Goal: Information Seeking & Learning: Learn about a topic

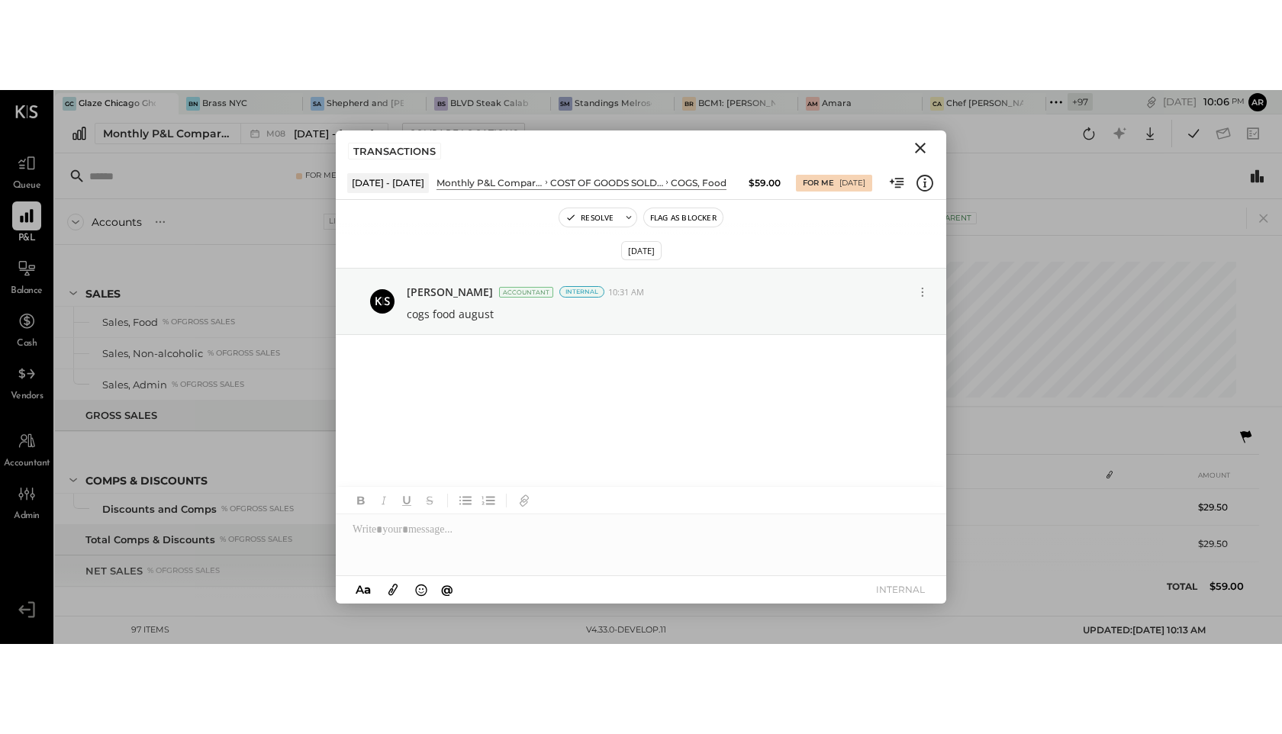
scroll to position [0, 154]
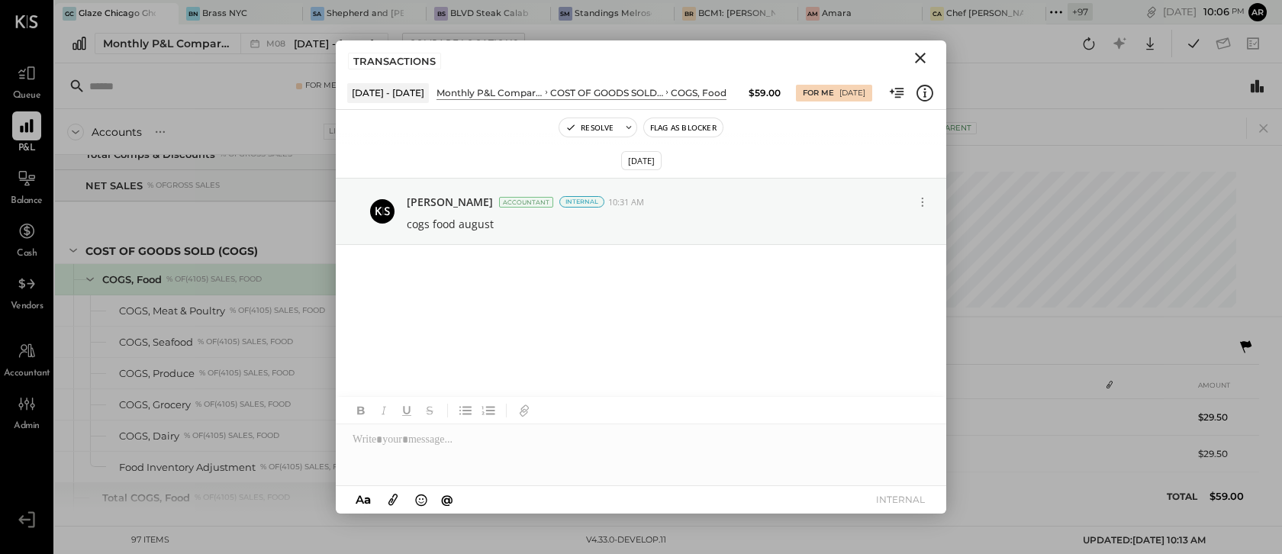
click at [923, 53] on icon "Close" at bounding box center [920, 58] width 18 height 18
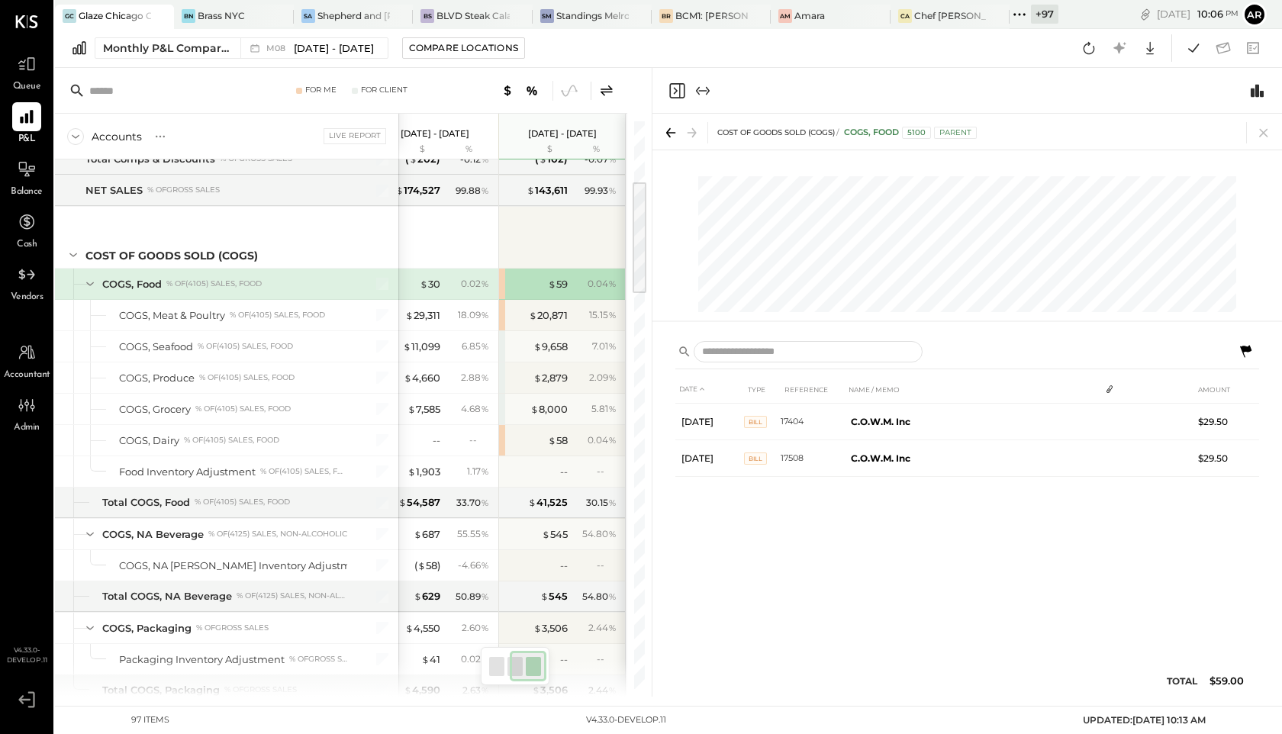
click at [677, 95] on icon "Close panel" at bounding box center [677, 91] width 18 height 18
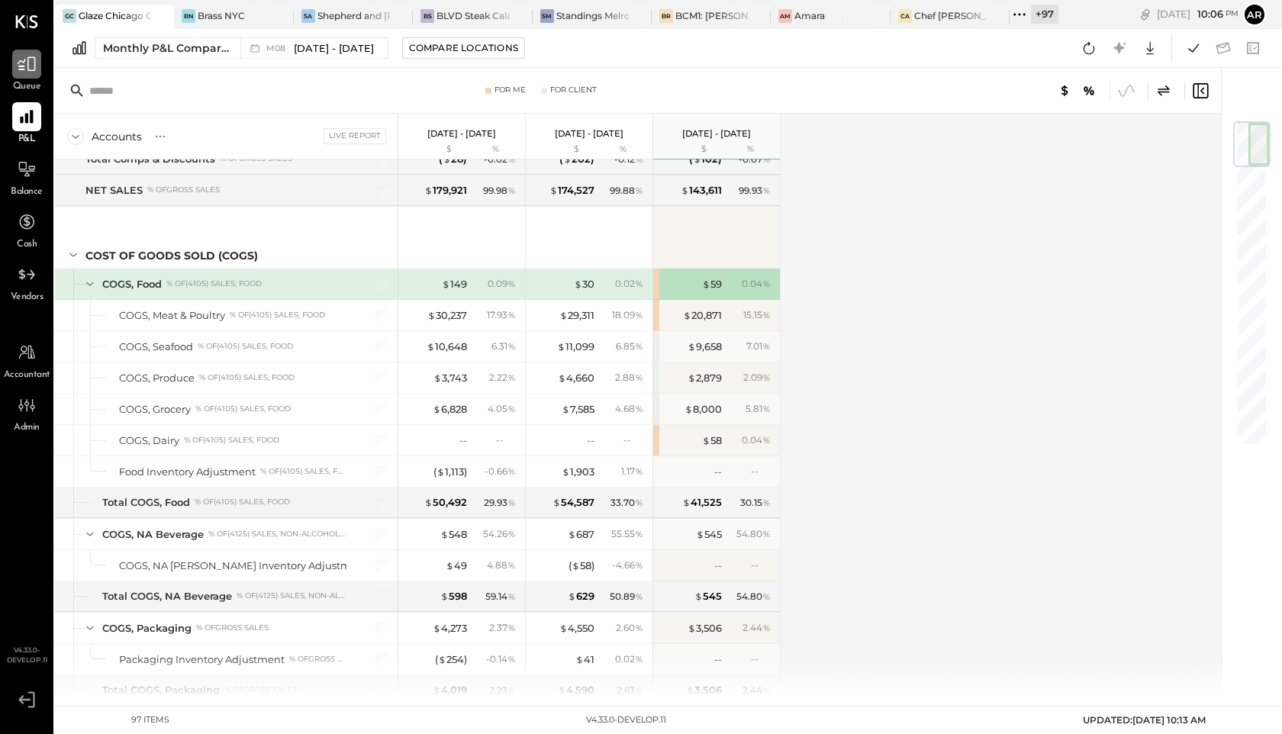
click at [37, 65] on div at bounding box center [26, 64] width 29 height 29
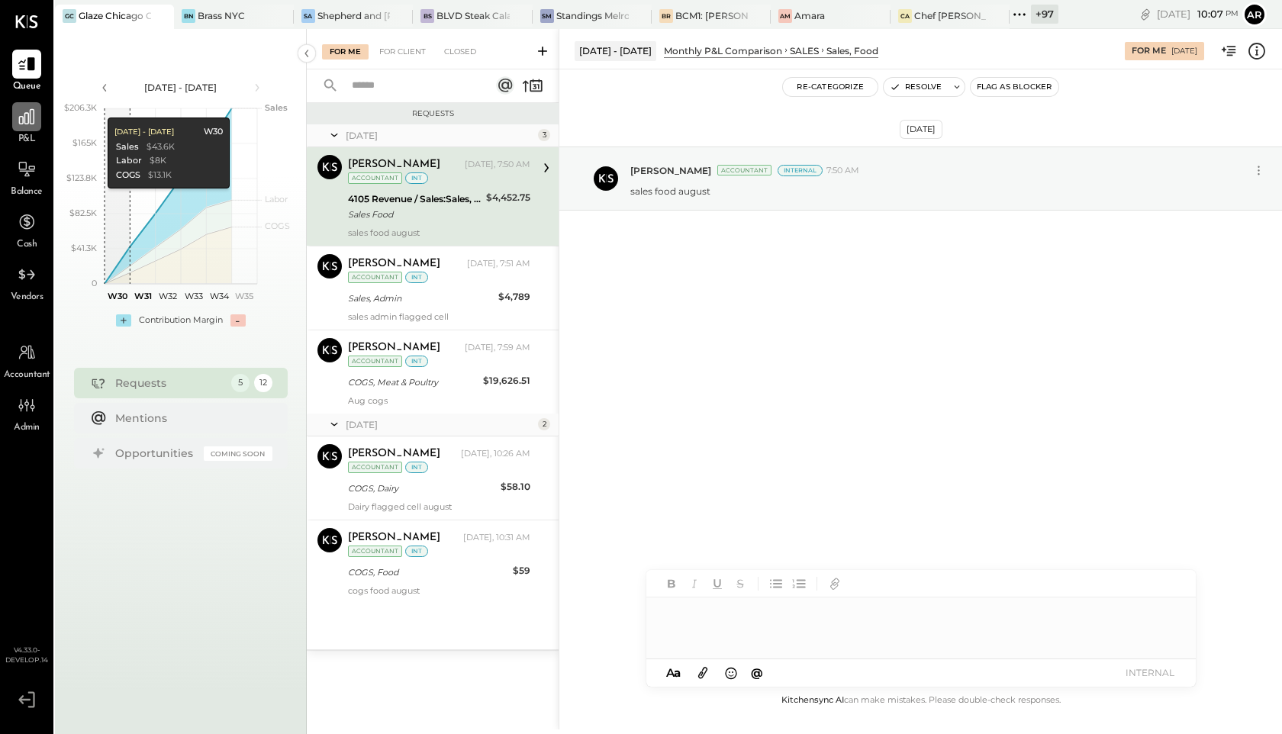
click at [23, 126] on icon at bounding box center [27, 117] width 20 height 20
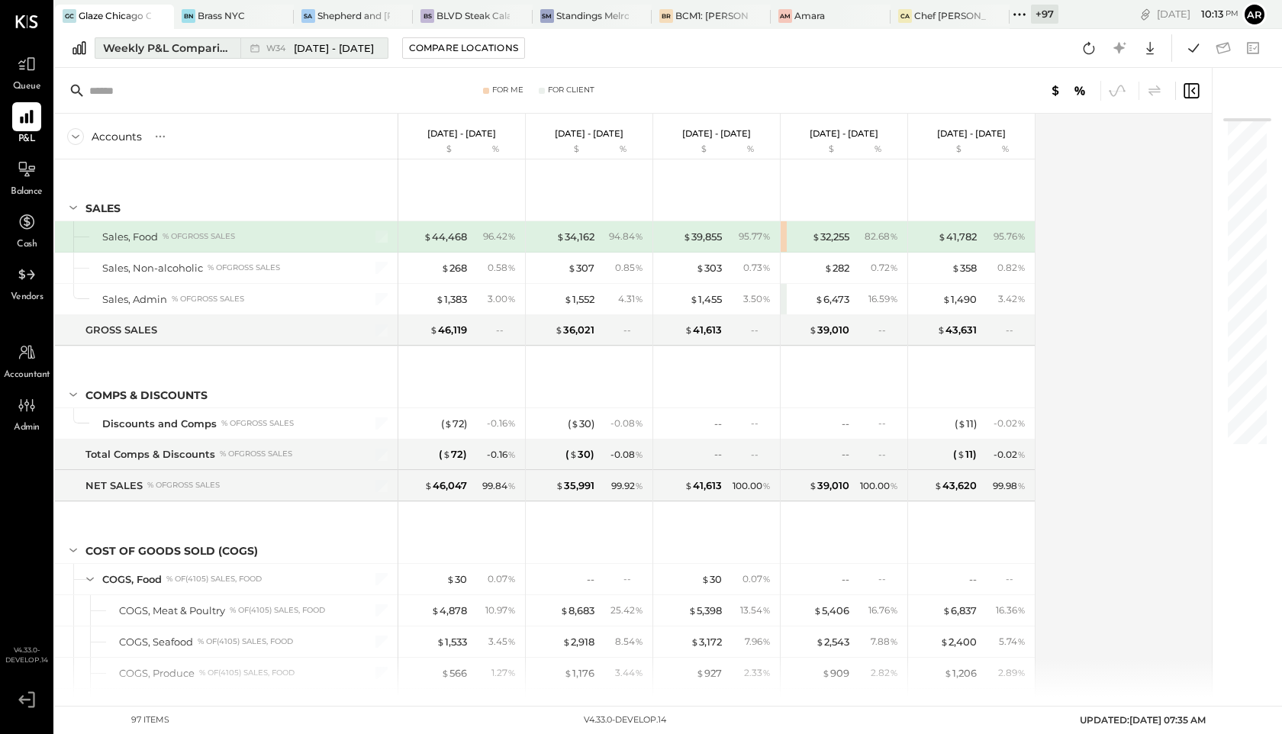
click at [273, 40] on div "W34 Aug 18 - 24, 2025" at bounding box center [310, 48] width 140 height 20
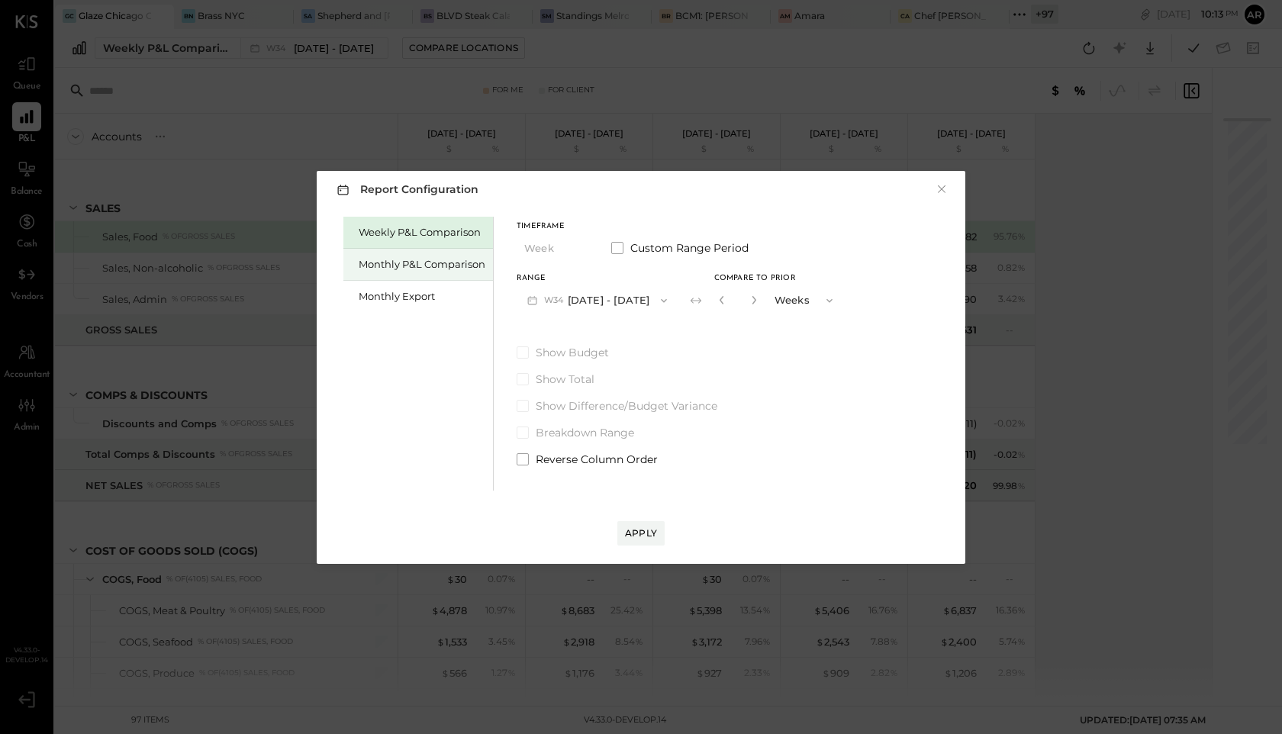
click at [385, 266] on div "Monthly P&L Comparison" at bounding box center [422, 264] width 127 height 15
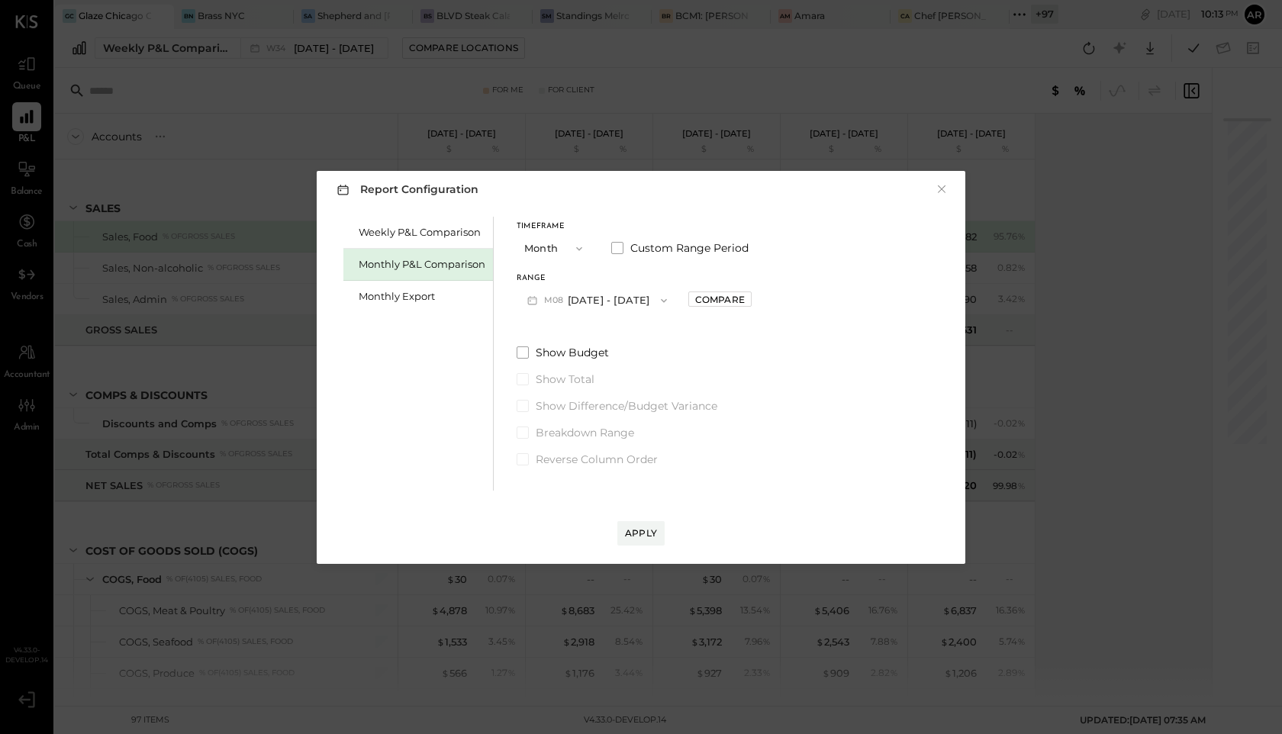
click at [559, 300] on span "M08" at bounding box center [556, 301] width 24 height 12
click at [559, 300] on span "[DATE] - [DATE]" at bounding box center [591, 301] width 73 height 13
click at [718, 302] on div "Compare" at bounding box center [720, 299] width 50 height 13
click at [750, 305] on button "button" at bounding box center [754, 300] width 12 height 17
type input "*"
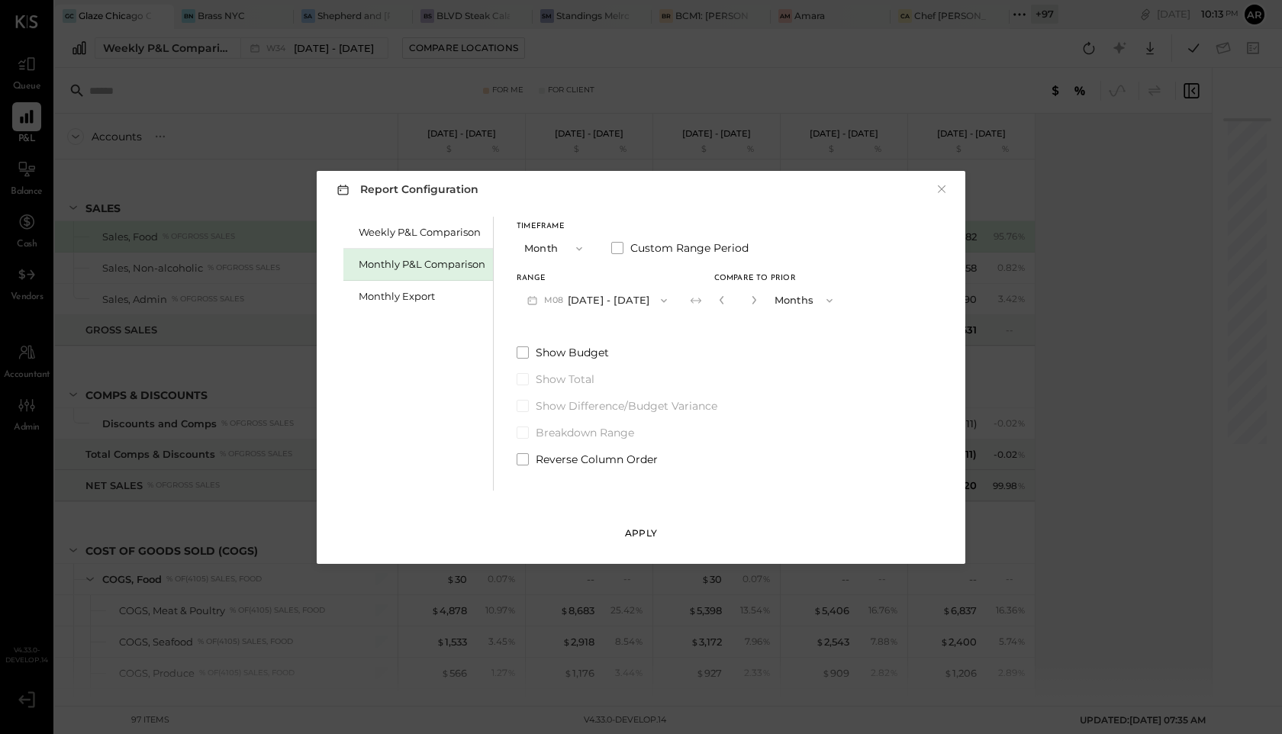
click at [639, 527] on div "Apply" at bounding box center [641, 533] width 32 height 13
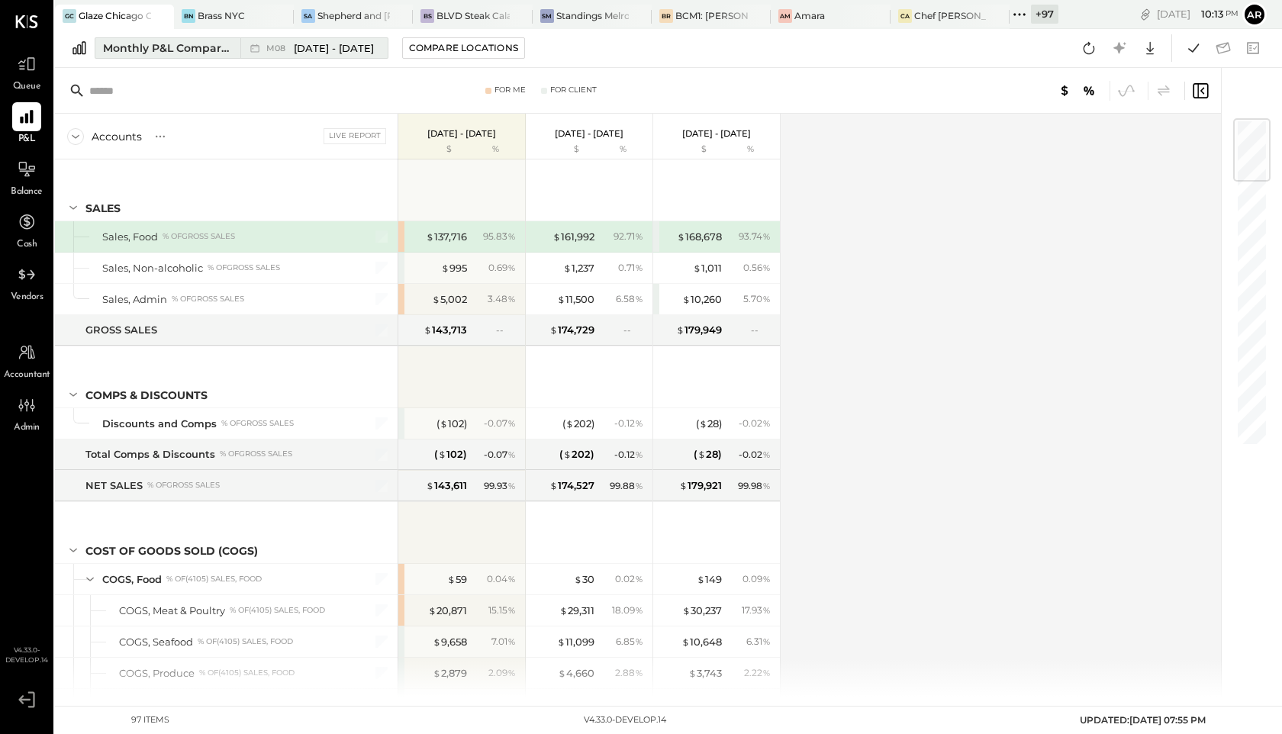
click at [261, 50] on icon at bounding box center [254, 47] width 15 height 15
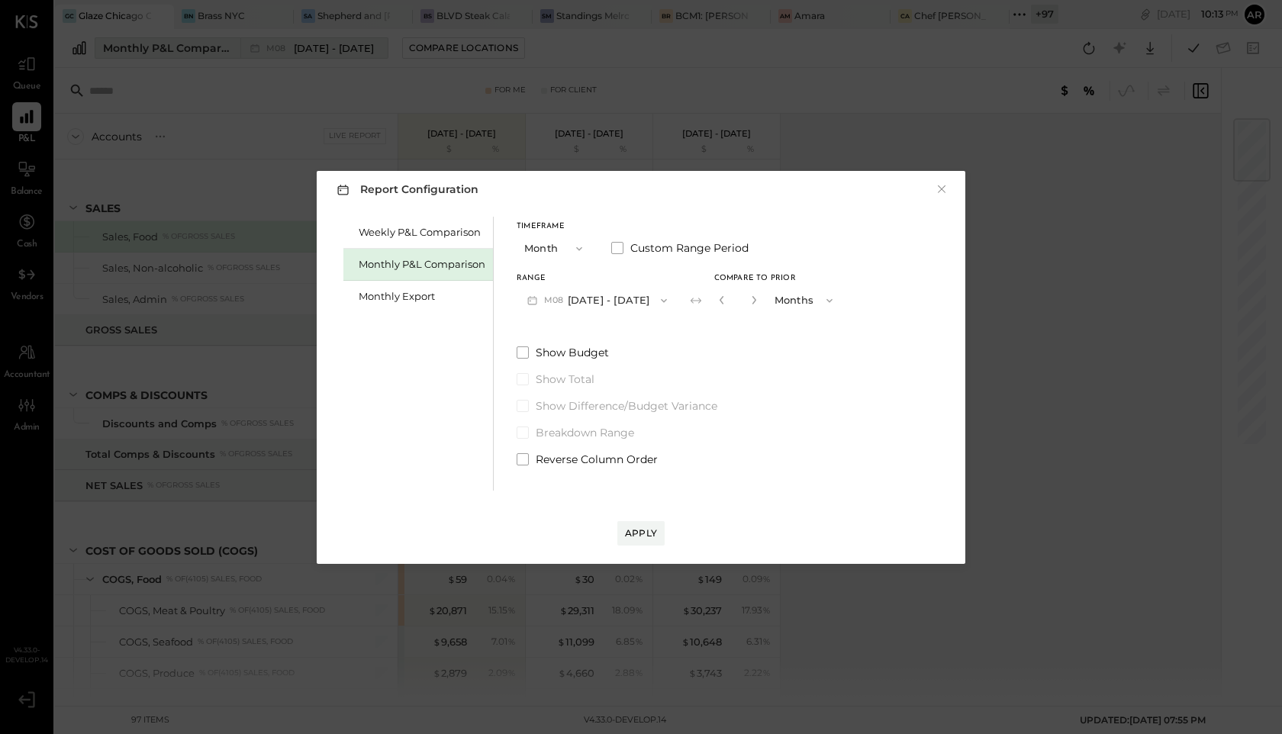
click at [261, 50] on div "Report Configuration × Weekly P&L Comparison Monthly P&L Comparison Monthly Exp…" at bounding box center [641, 367] width 1282 height 734
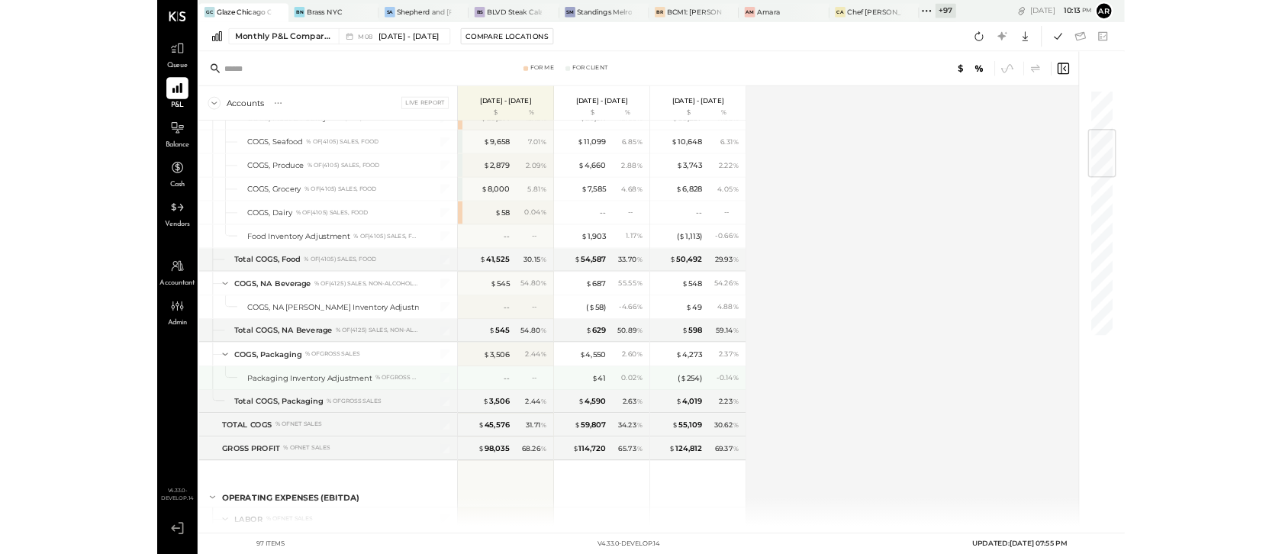
scroll to position [442, 0]
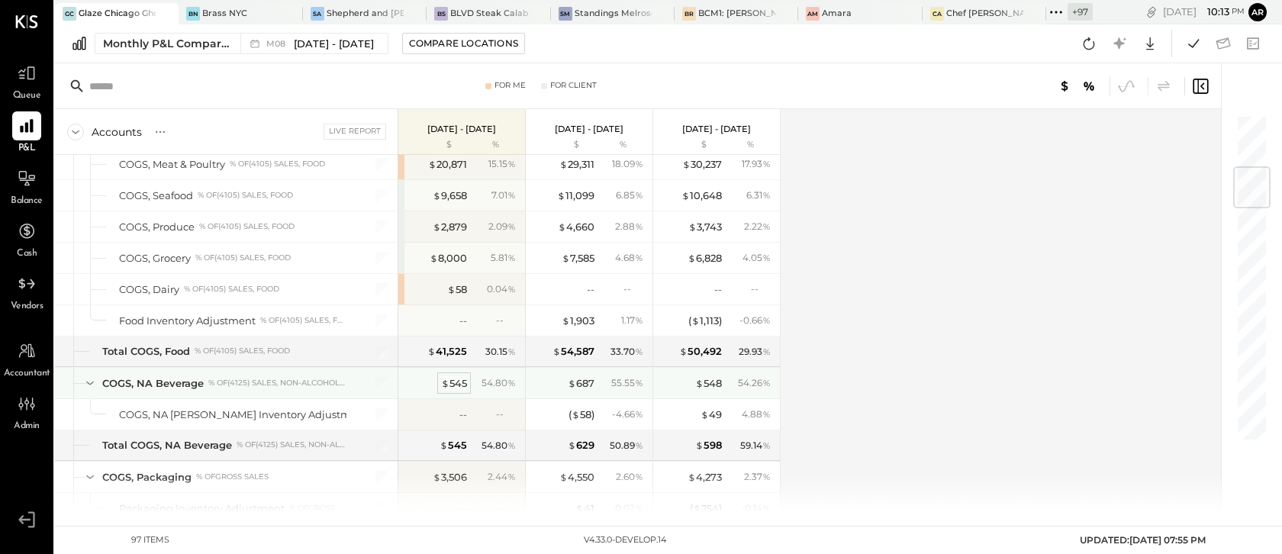
click at [463, 381] on div "$ 545" at bounding box center [454, 383] width 26 height 15
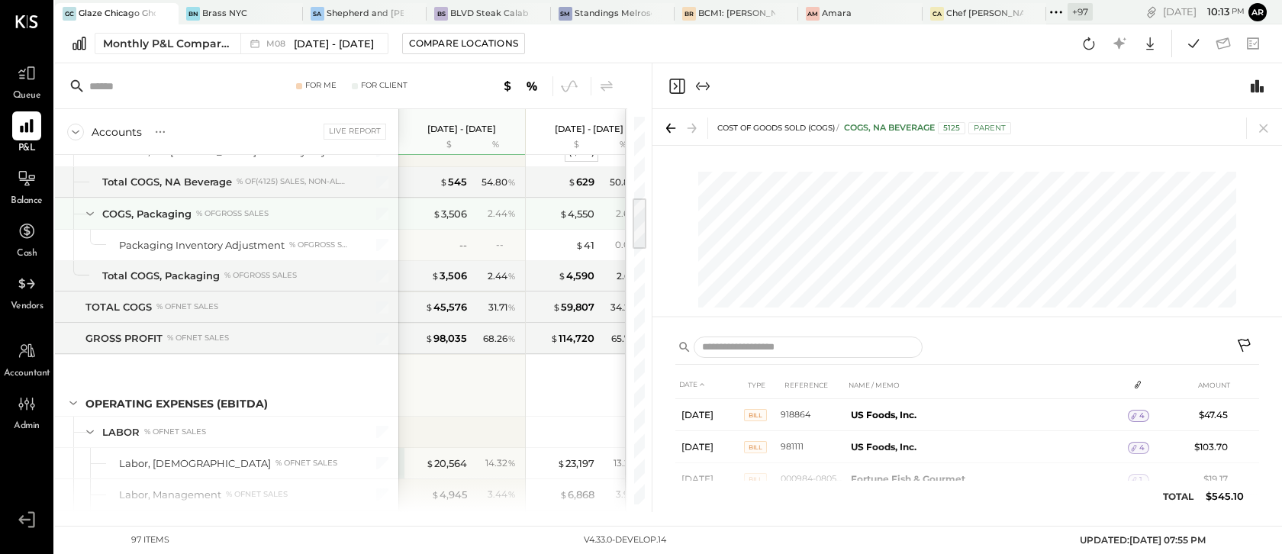
scroll to position [501, 0]
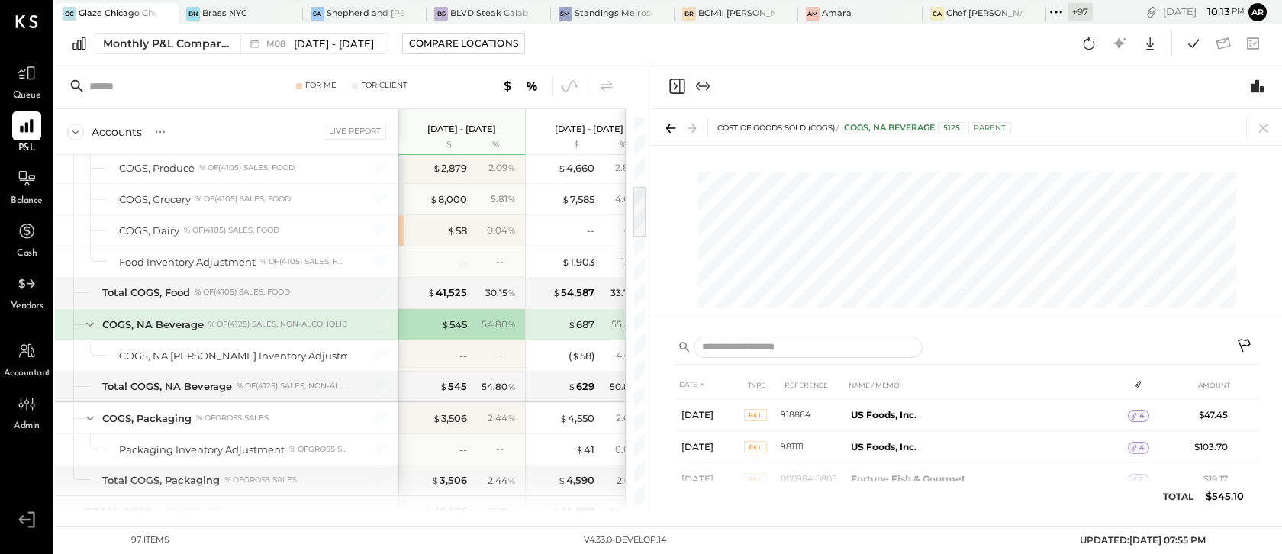
click at [1248, 347] on icon at bounding box center [1246, 347] width 18 height 18
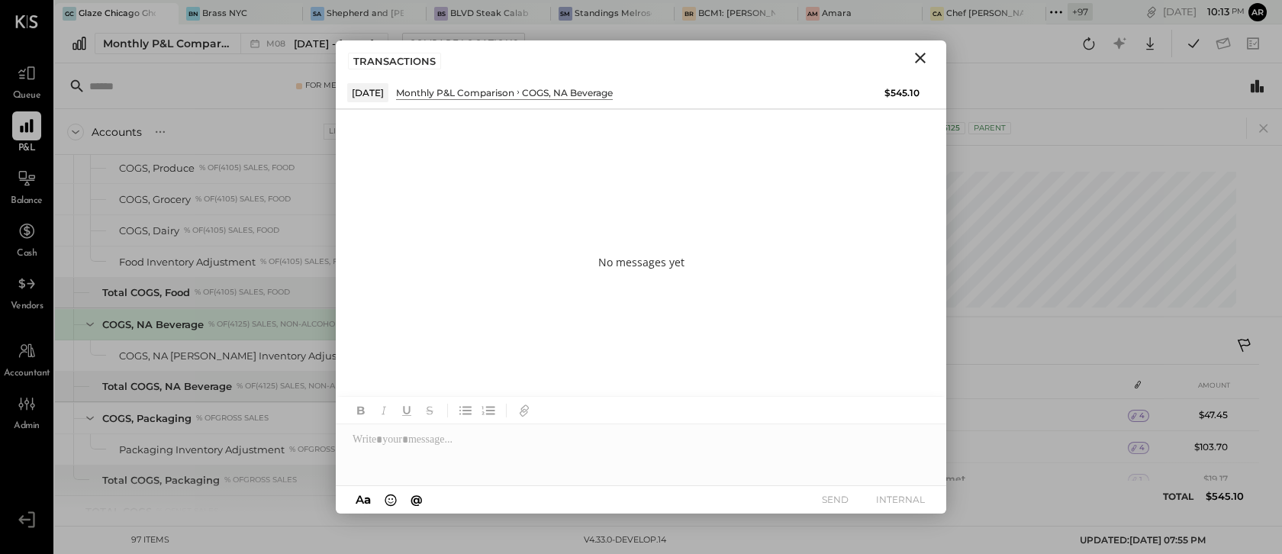
click at [924, 56] on icon "Close" at bounding box center [920, 58] width 11 height 11
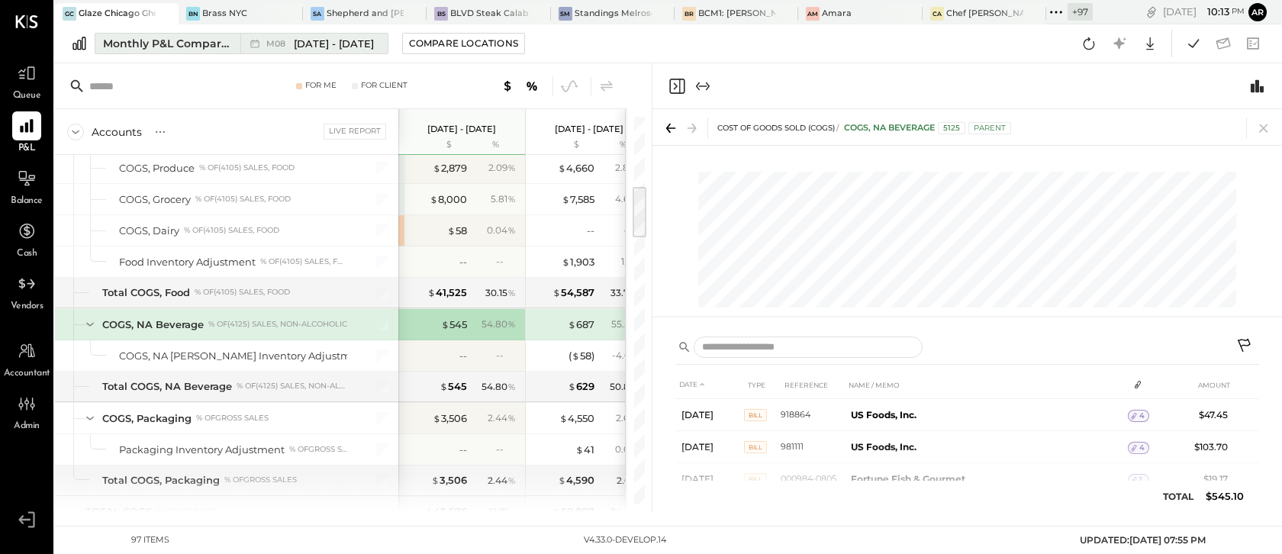
click at [269, 42] on span "M08" at bounding box center [278, 44] width 24 height 8
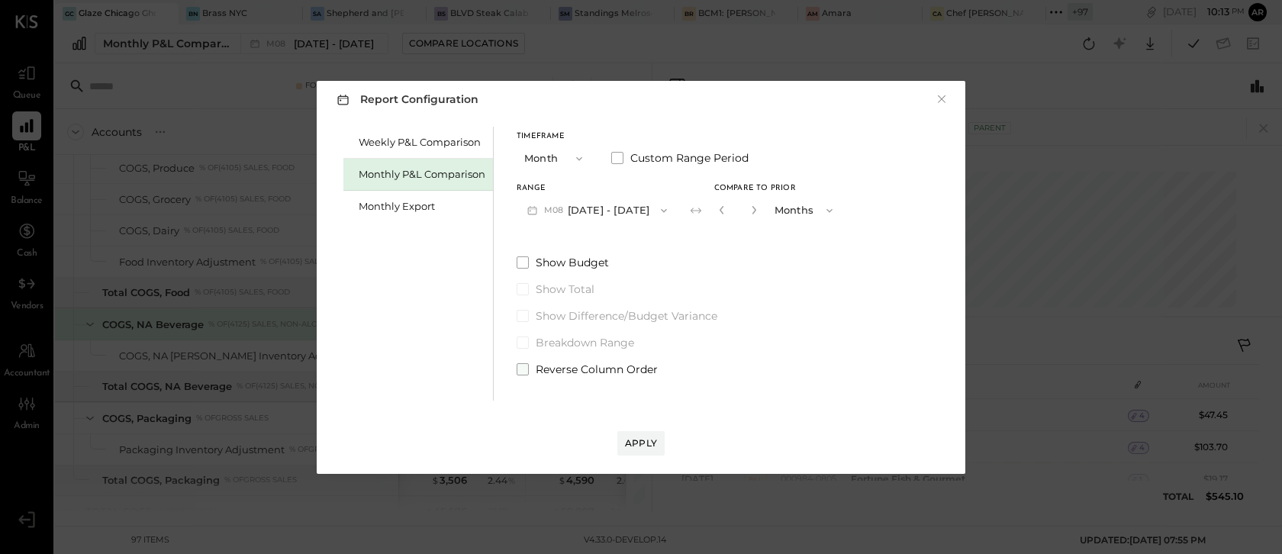
click at [524, 369] on span at bounding box center [523, 369] width 12 height 12
click at [626, 441] on div "Apply" at bounding box center [641, 443] width 32 height 13
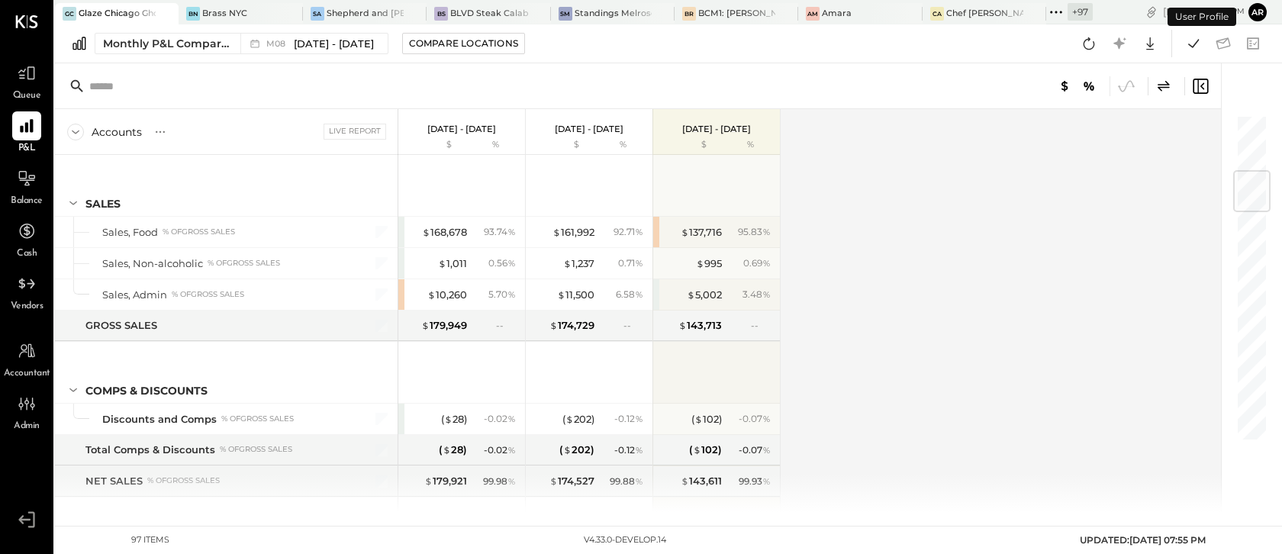
scroll to position [476, 0]
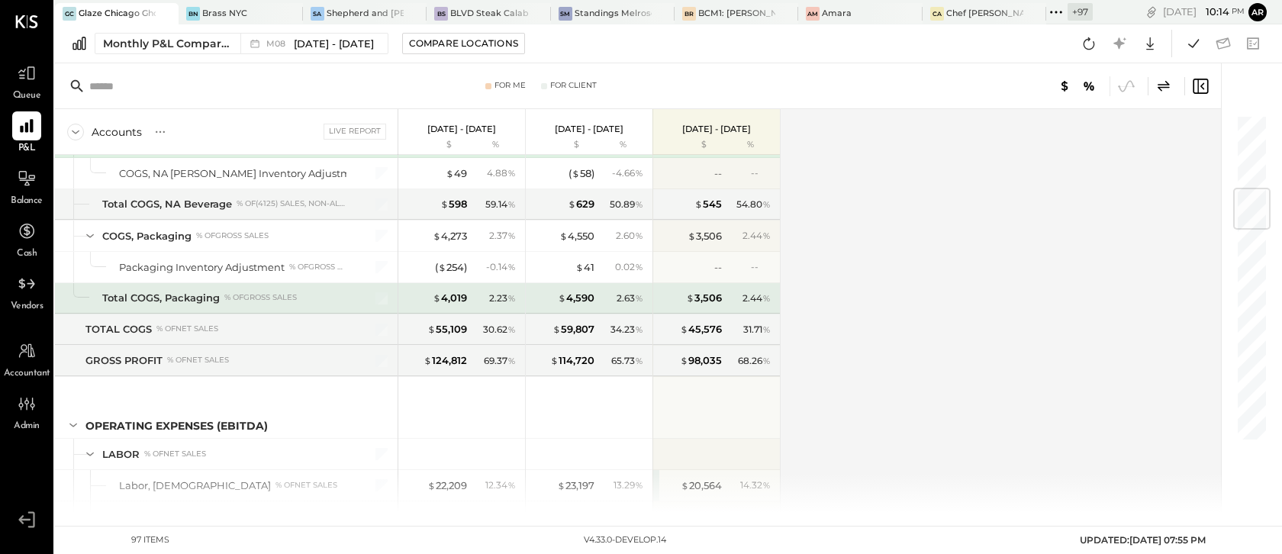
scroll to position [572, 0]
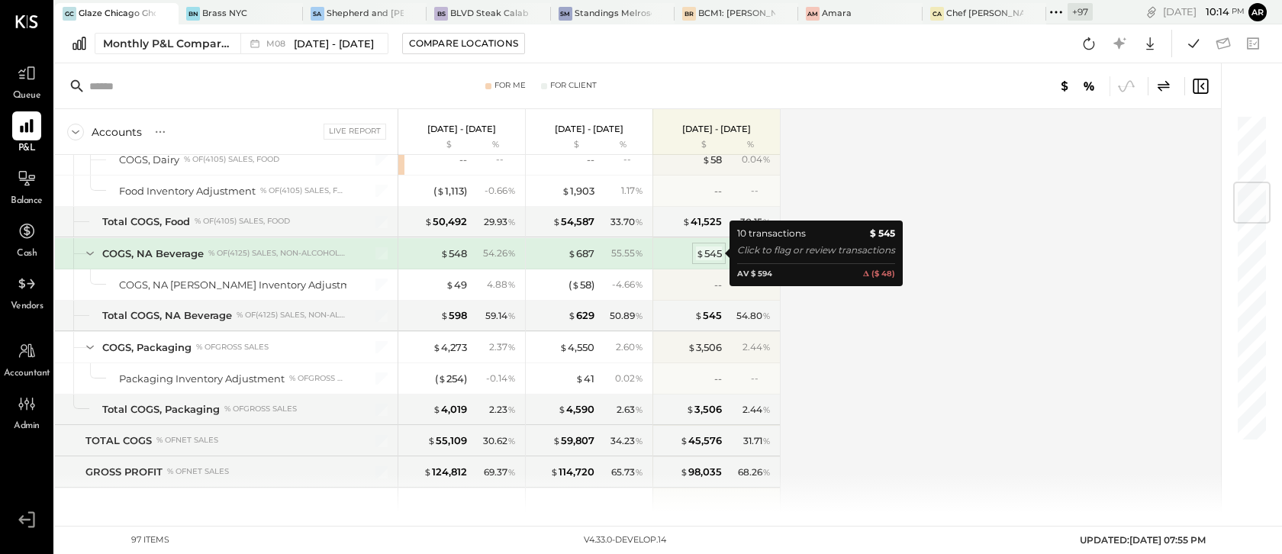
click at [714, 251] on div "$ 545" at bounding box center [709, 254] width 26 height 15
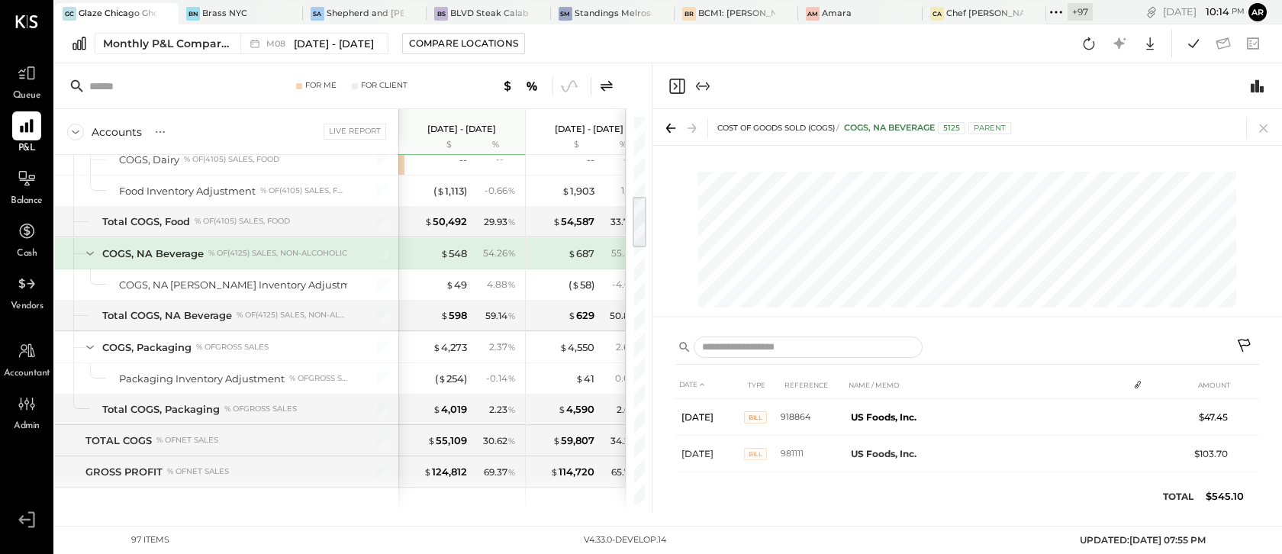
click at [1251, 337] on button at bounding box center [1245, 347] width 27 height 27
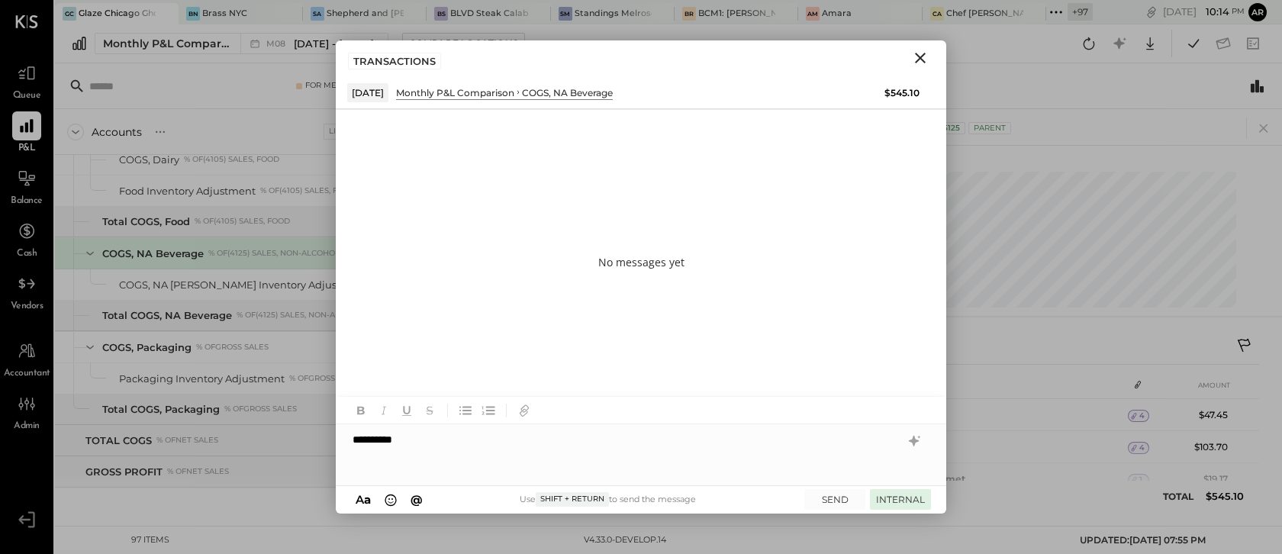
click at [902, 498] on button "INTERNAL" at bounding box center [900, 499] width 61 height 21
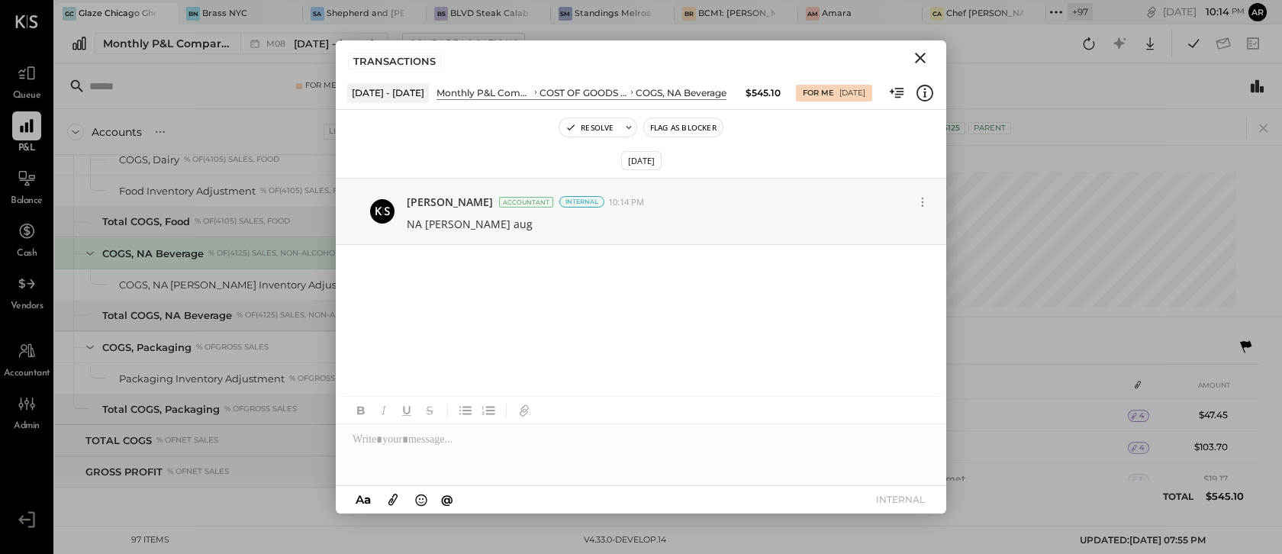
click at [920, 53] on icon "Close" at bounding box center [920, 58] width 18 height 18
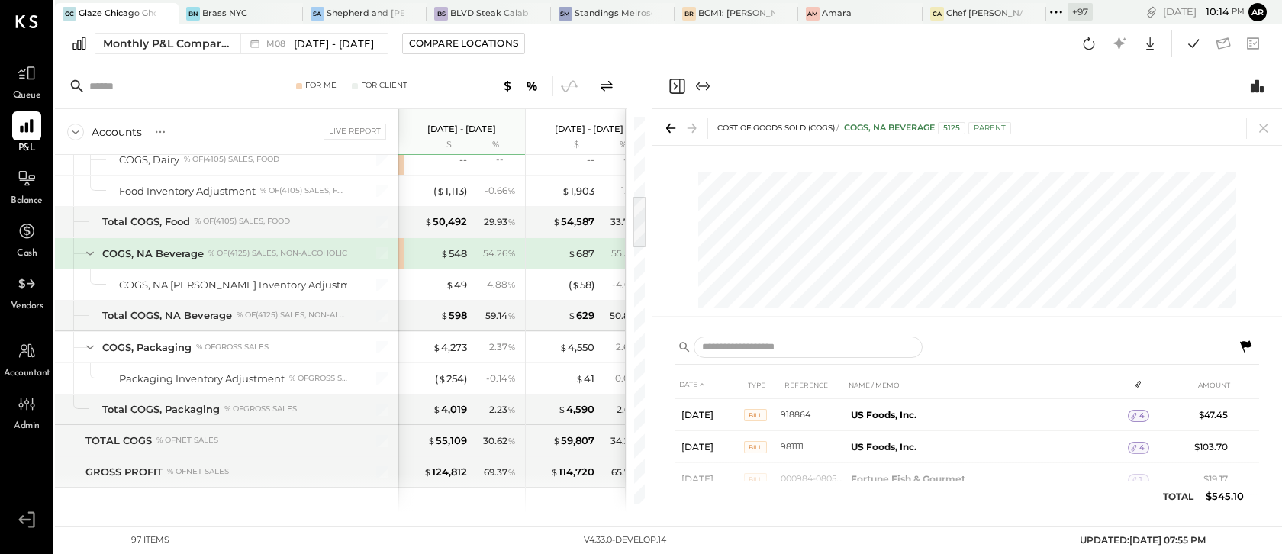
click at [605, 77] on icon at bounding box center [607, 86] width 18 height 18
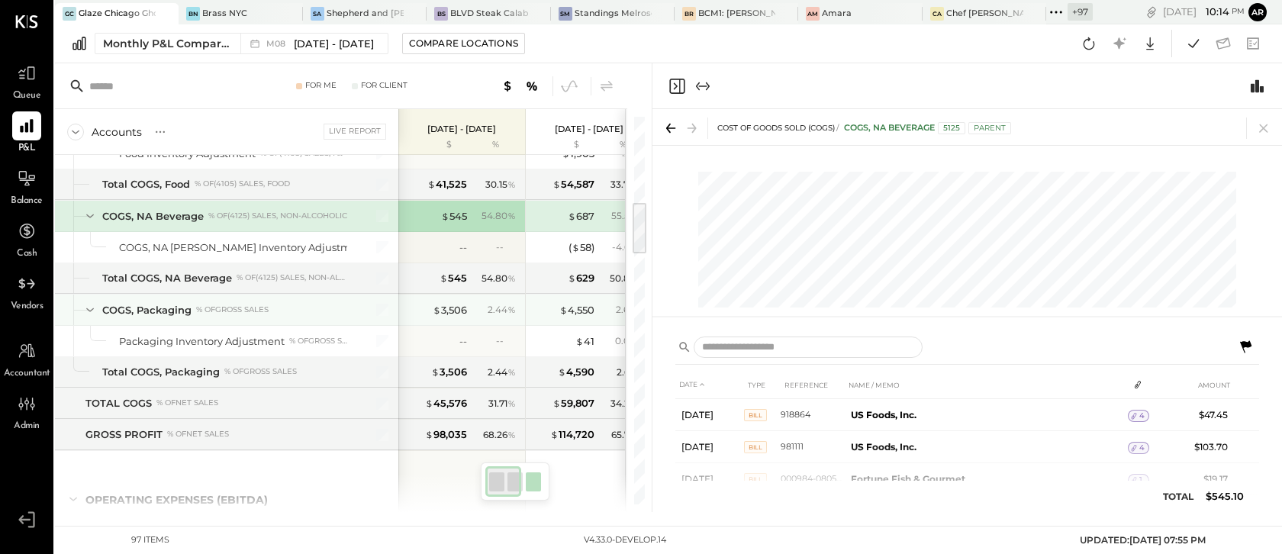
scroll to position [616, 0]
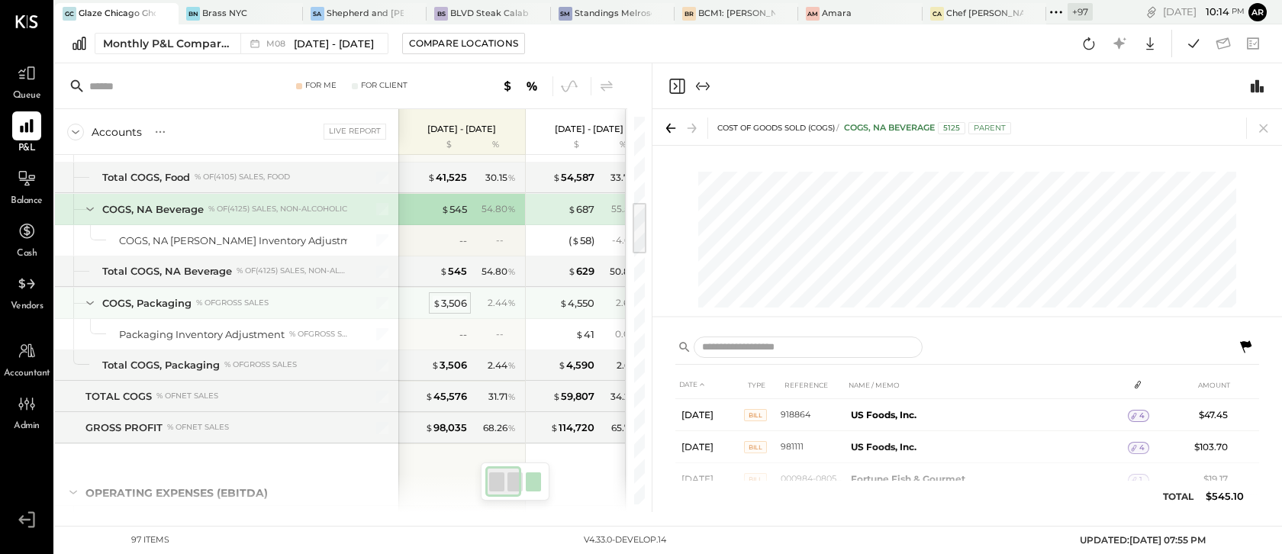
click at [451, 300] on div "$ 3,506" at bounding box center [450, 303] width 34 height 15
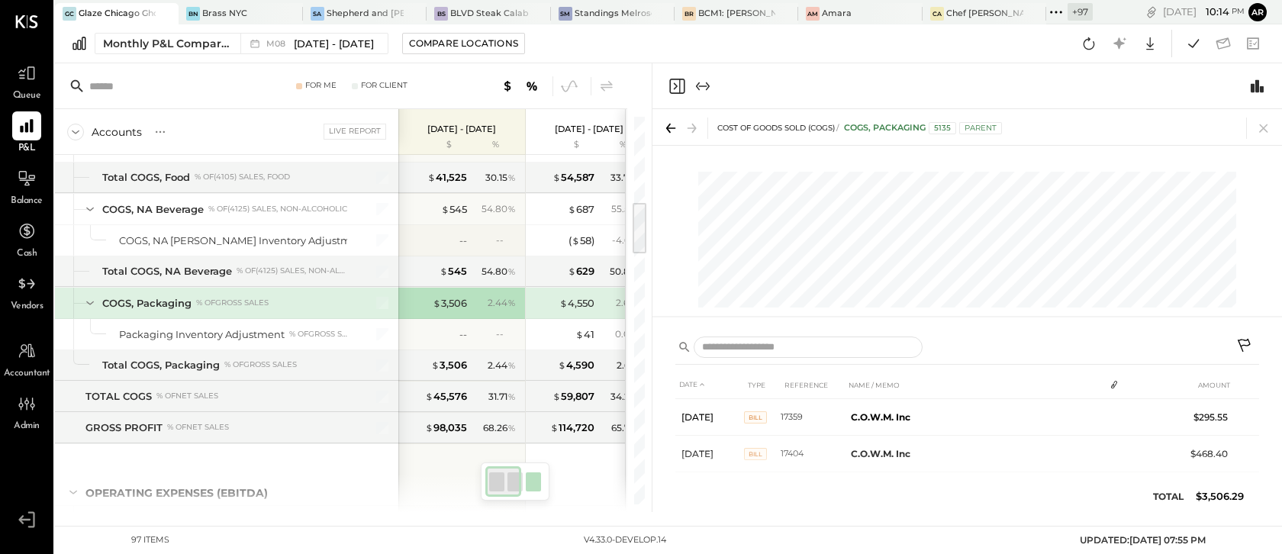
click at [1244, 340] on icon at bounding box center [1246, 347] width 18 height 18
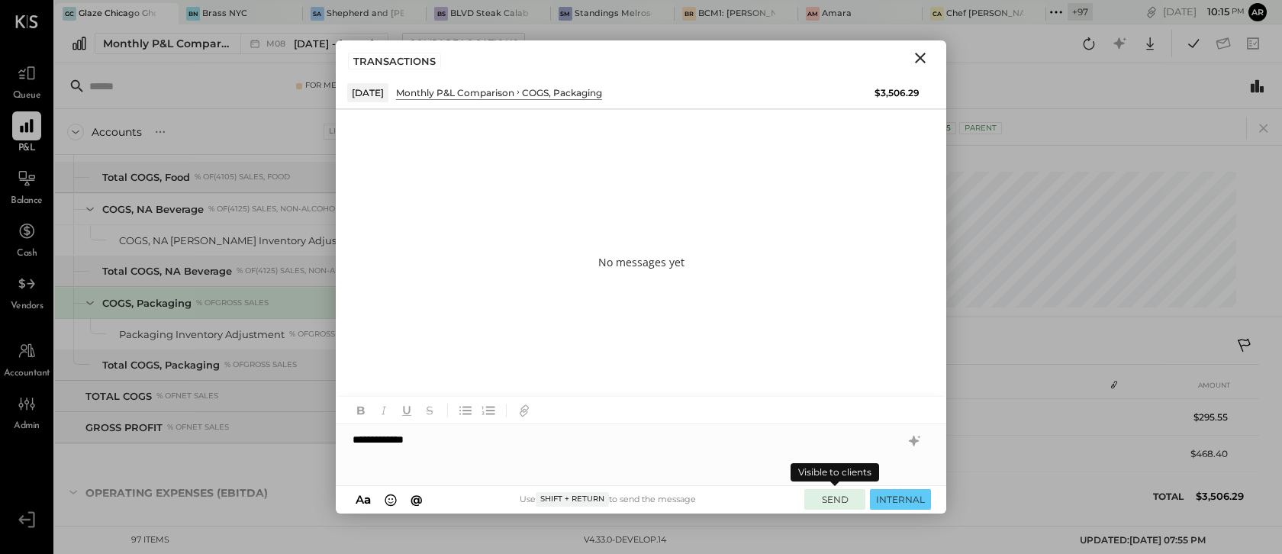
click at [834, 505] on button "SEND" at bounding box center [835, 499] width 61 height 21
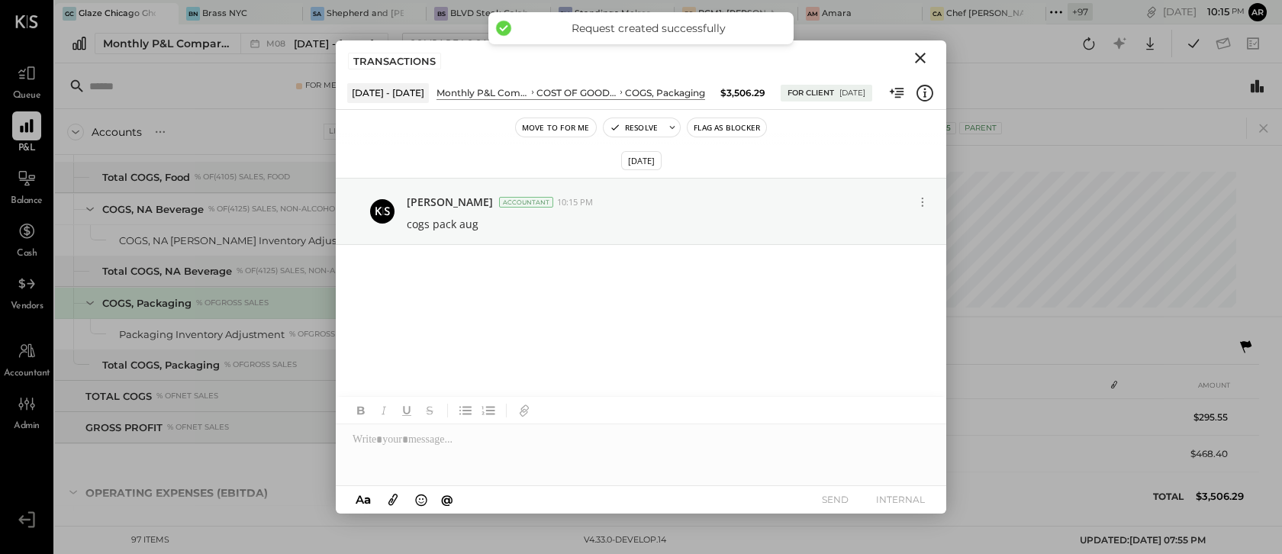
click at [918, 56] on icon "Close" at bounding box center [920, 58] width 11 height 11
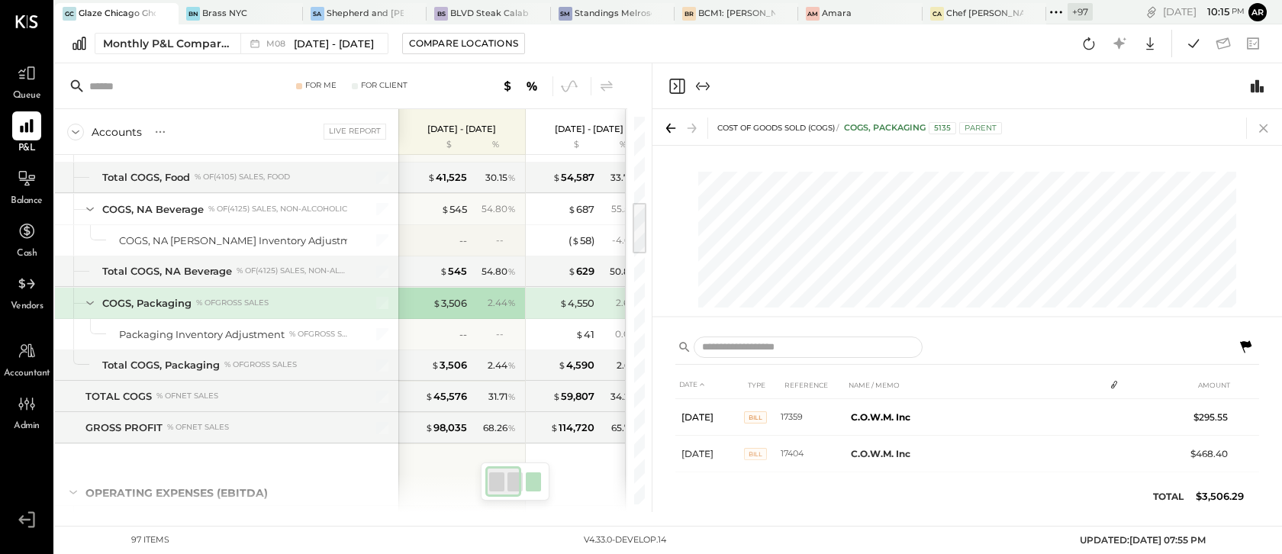
click at [1271, 124] on icon at bounding box center [1263, 128] width 21 height 21
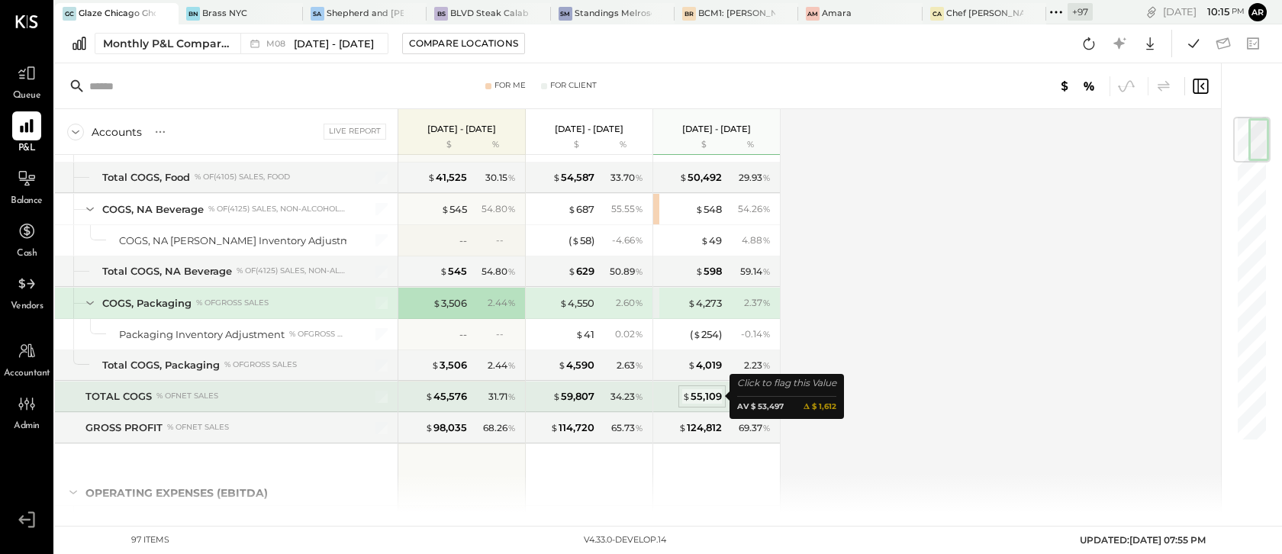
click at [704, 394] on div "$ 55,109" at bounding box center [702, 396] width 40 height 15
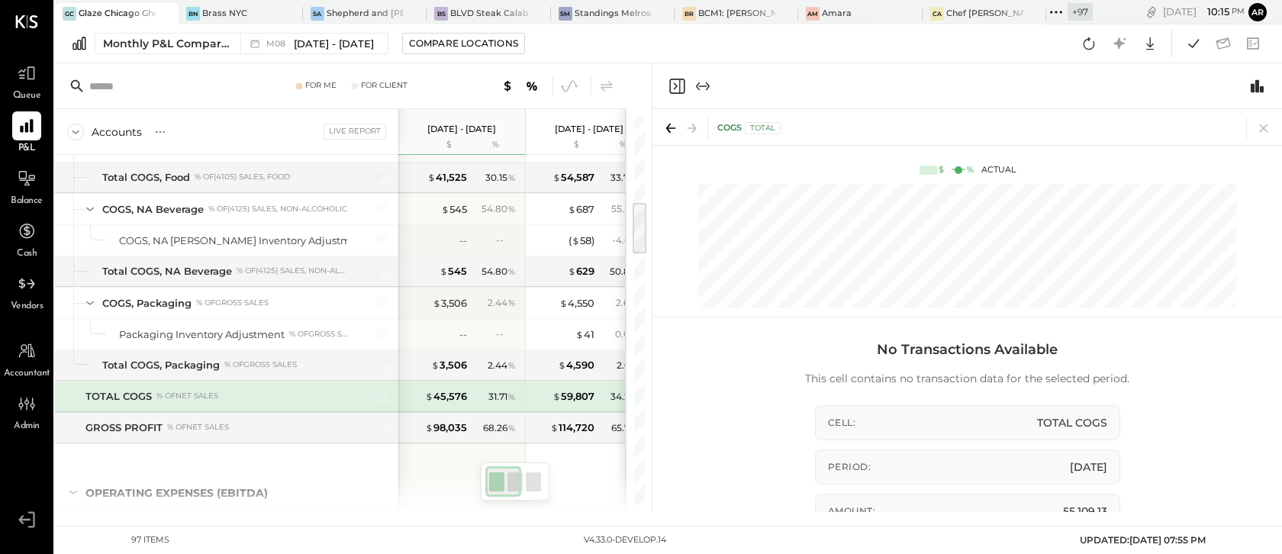
click at [678, 84] on icon "Close panel" at bounding box center [677, 86] width 18 height 18
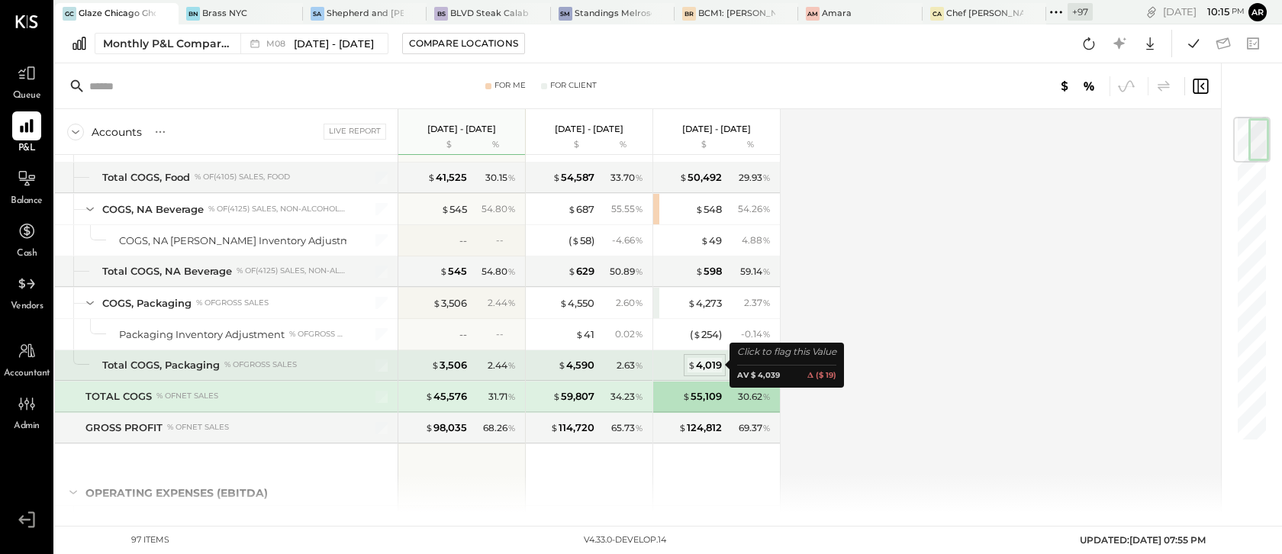
click at [712, 364] on div "$ 4,019" at bounding box center [705, 365] width 34 height 15
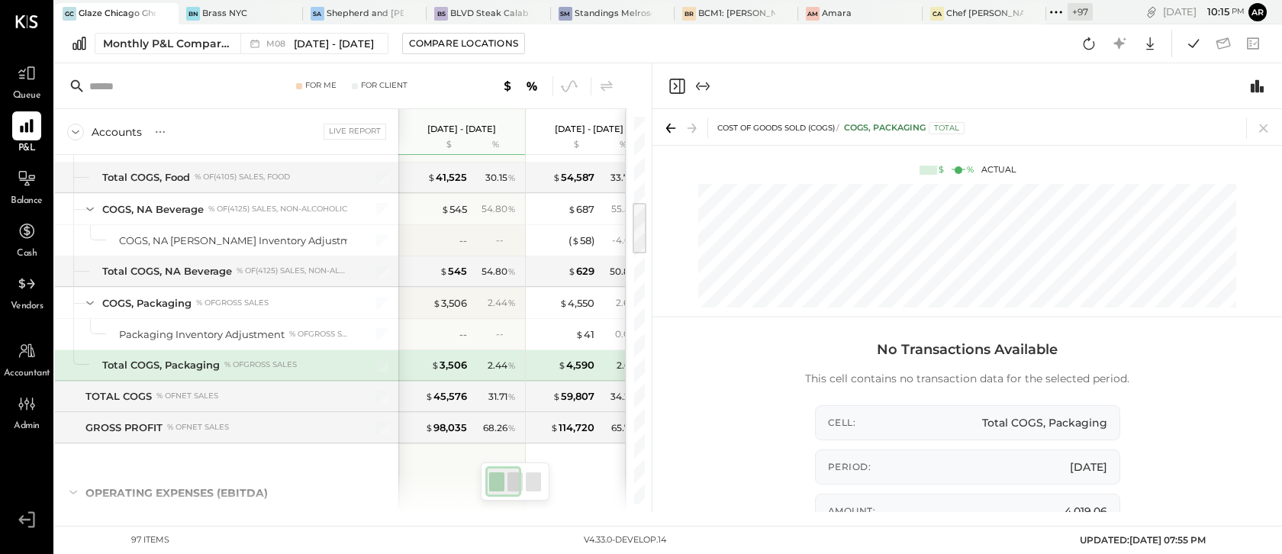
click at [672, 83] on icon "Close panel" at bounding box center [677, 86] width 18 height 18
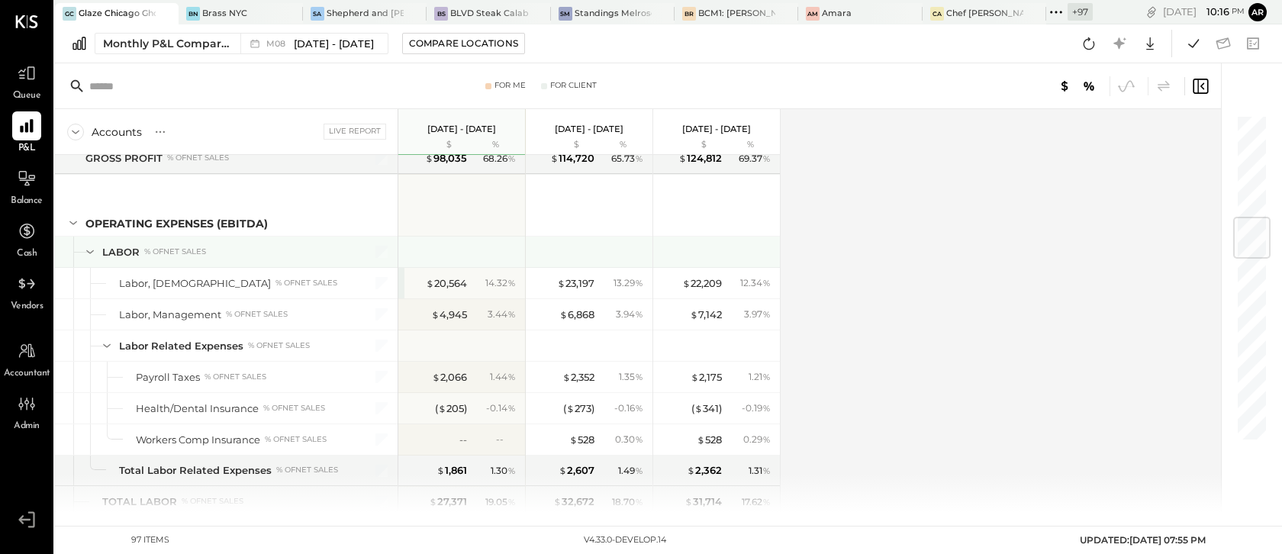
scroll to position [863, 0]
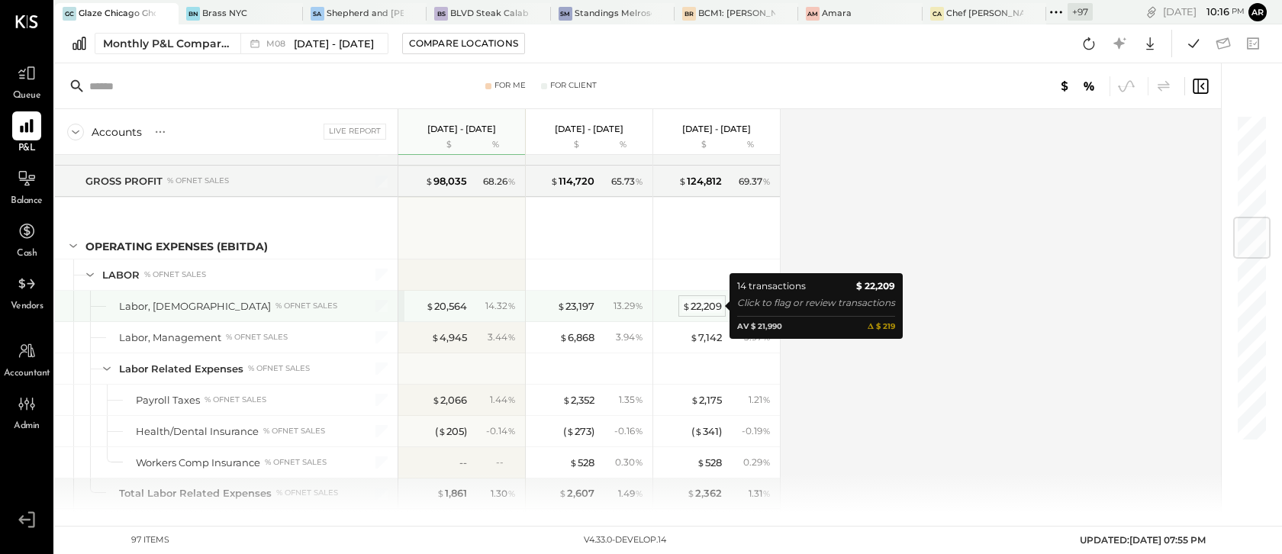
click at [705, 305] on div "$ 22,209" at bounding box center [702, 306] width 40 height 15
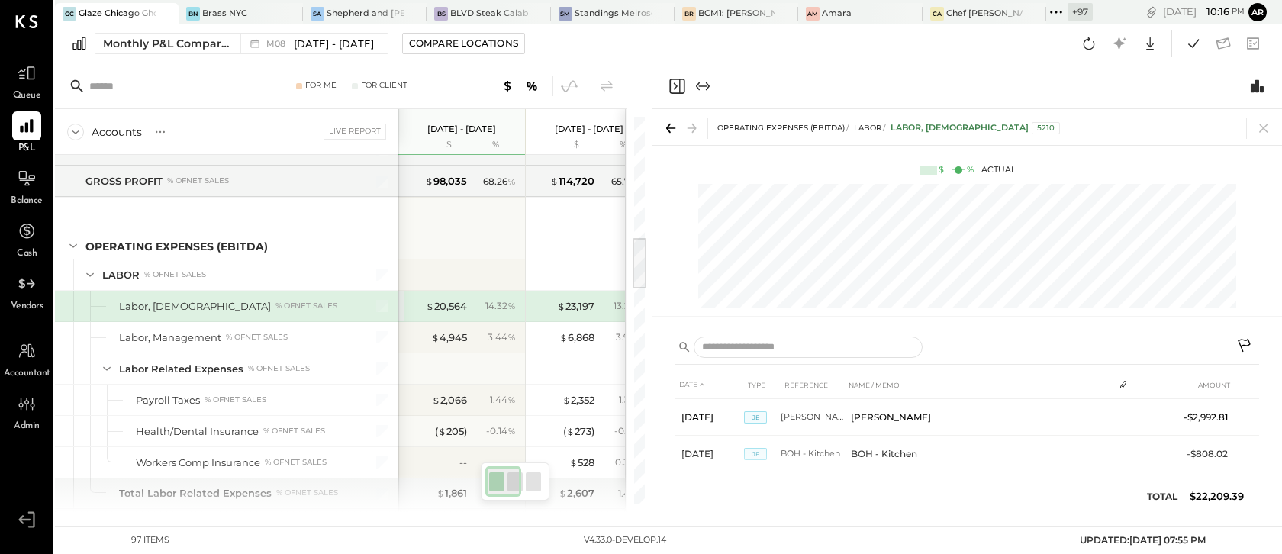
click at [1243, 346] on icon at bounding box center [1246, 347] width 18 height 18
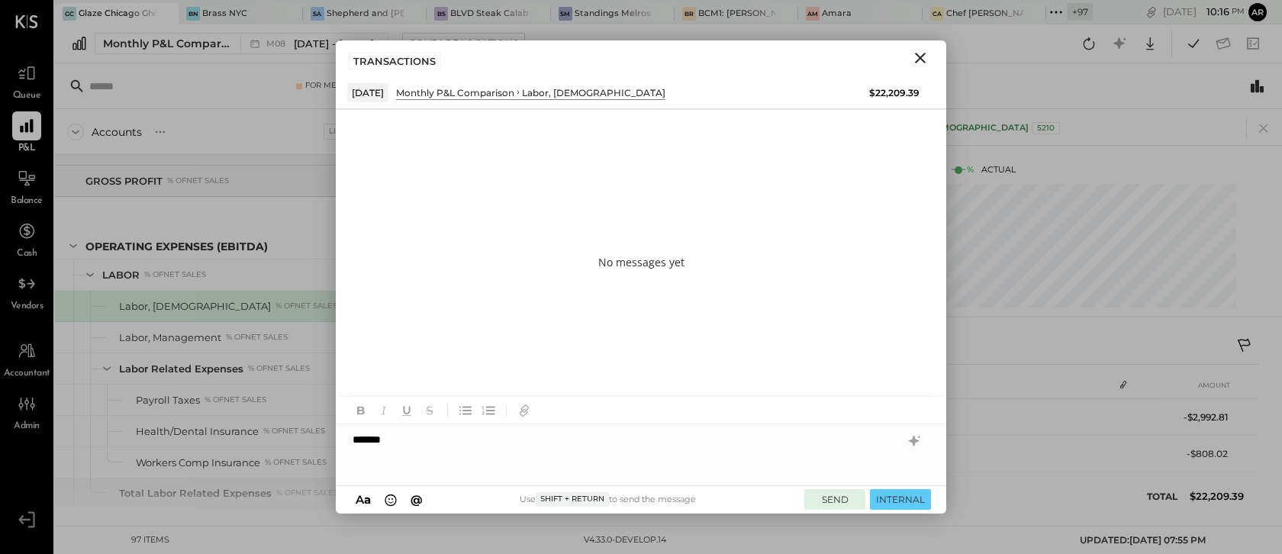
click at [837, 495] on button "SEND" at bounding box center [835, 499] width 61 height 21
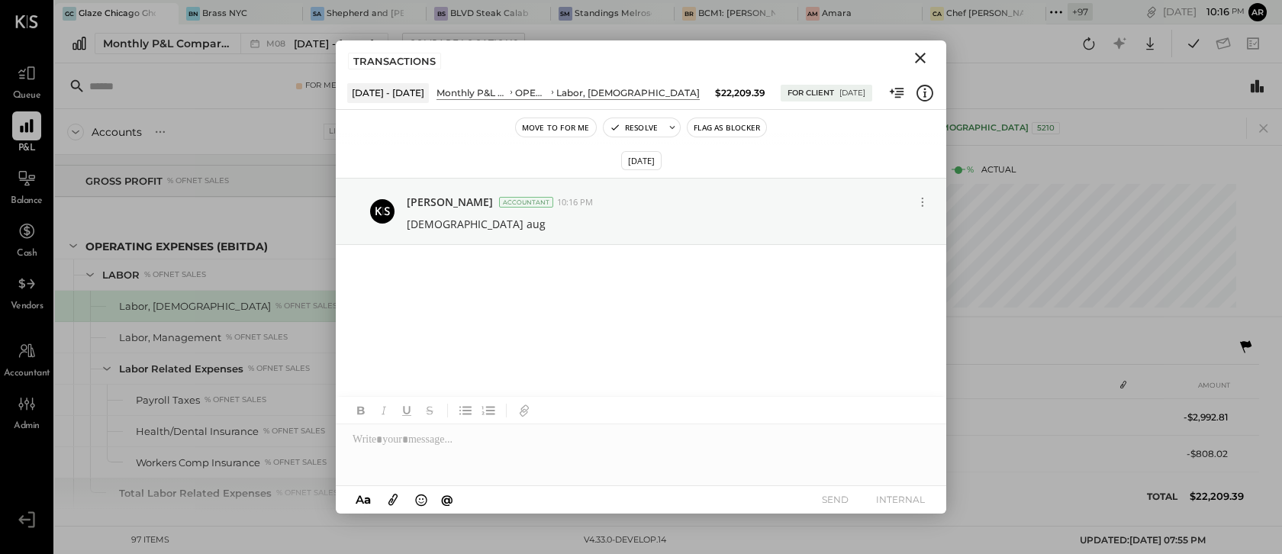
click at [923, 51] on icon "Close" at bounding box center [920, 58] width 18 height 18
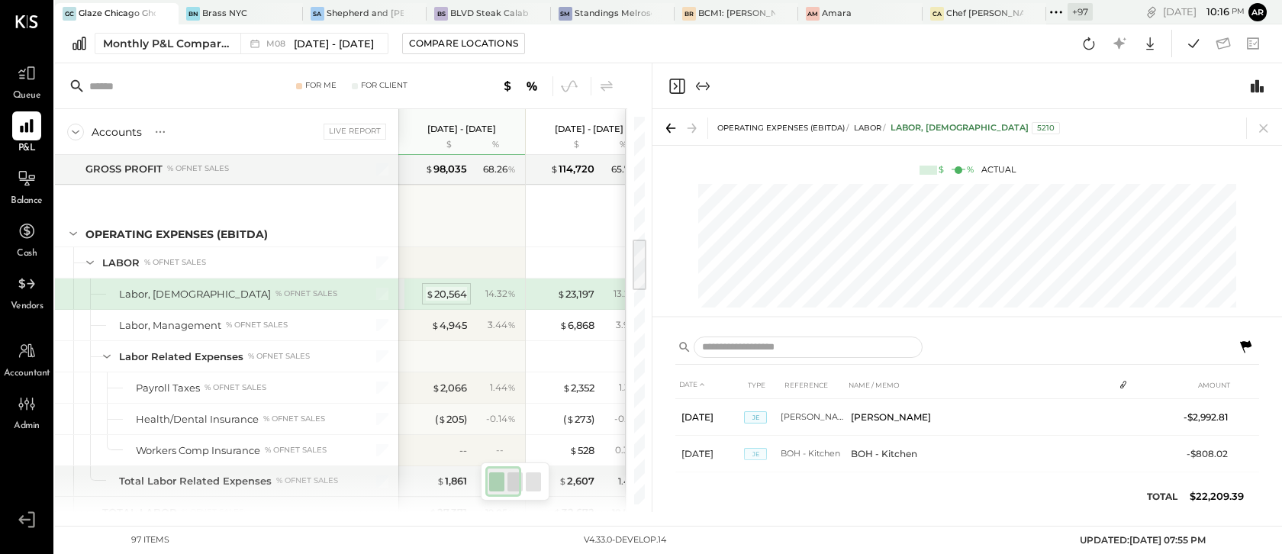
click at [445, 293] on div "$ 20,564" at bounding box center [446, 294] width 41 height 15
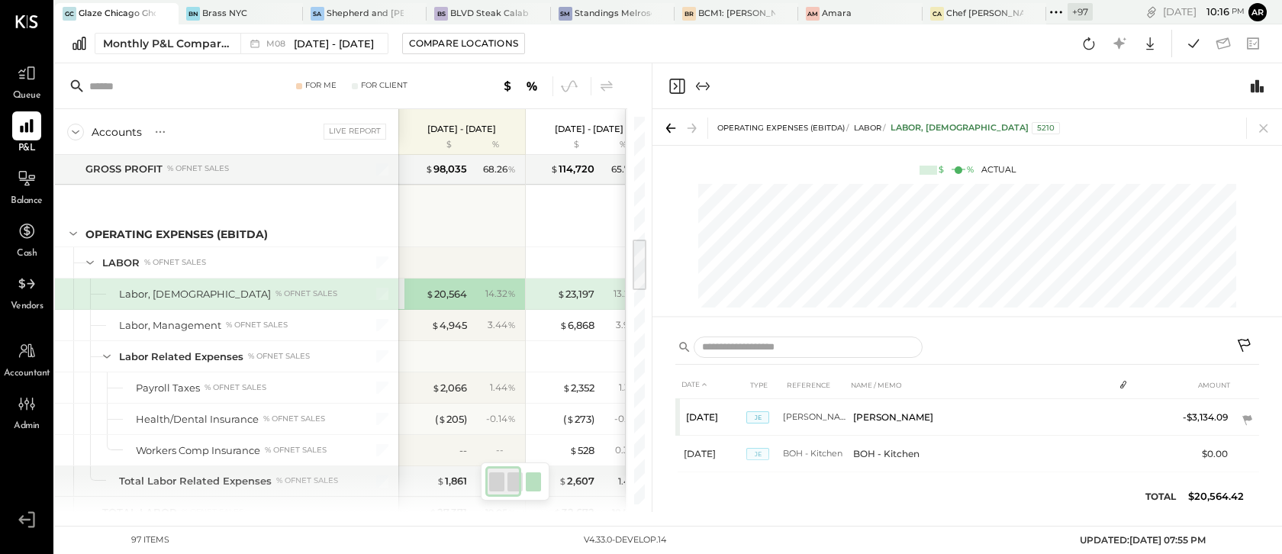
click at [1243, 343] on icon at bounding box center [1246, 347] width 18 height 18
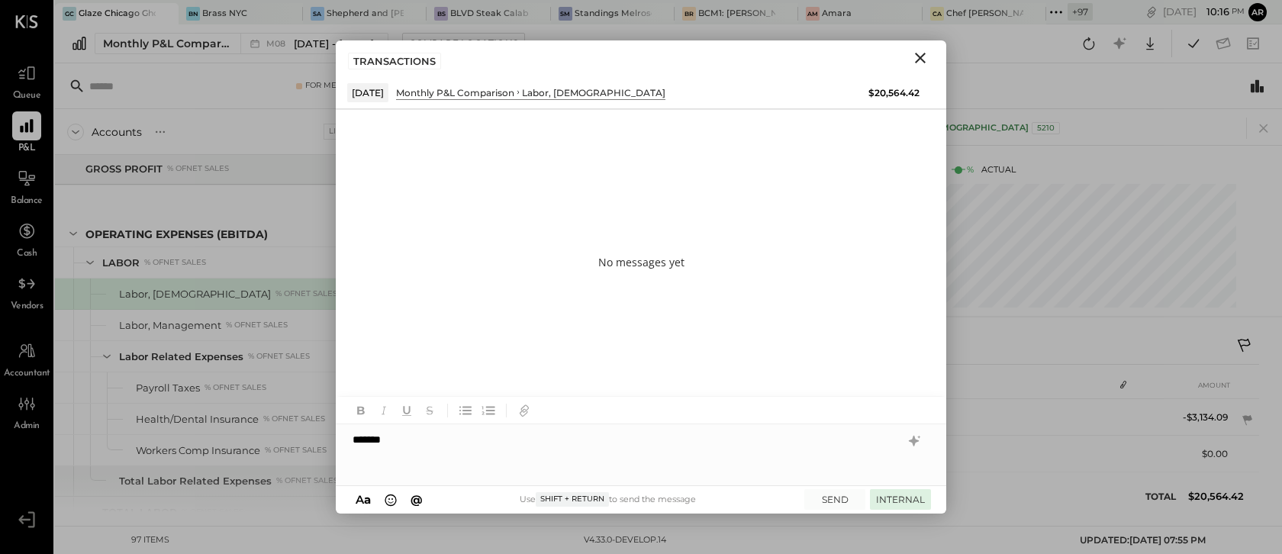
click at [876, 497] on button "INTERNAL" at bounding box center [900, 499] width 61 height 21
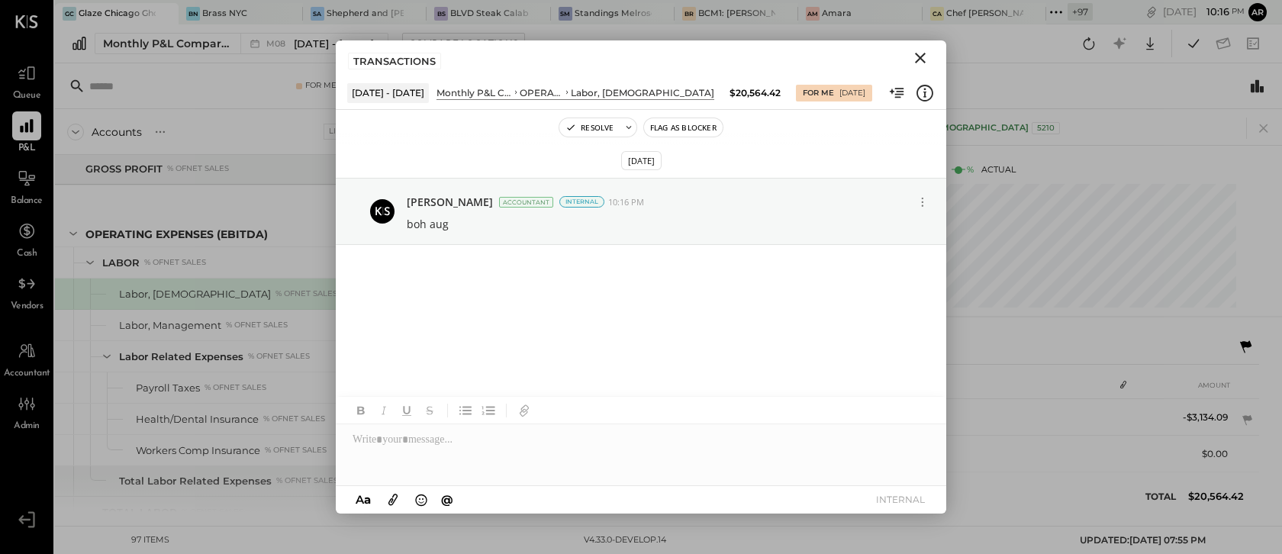
click at [919, 54] on icon "Close" at bounding box center [920, 58] width 18 height 18
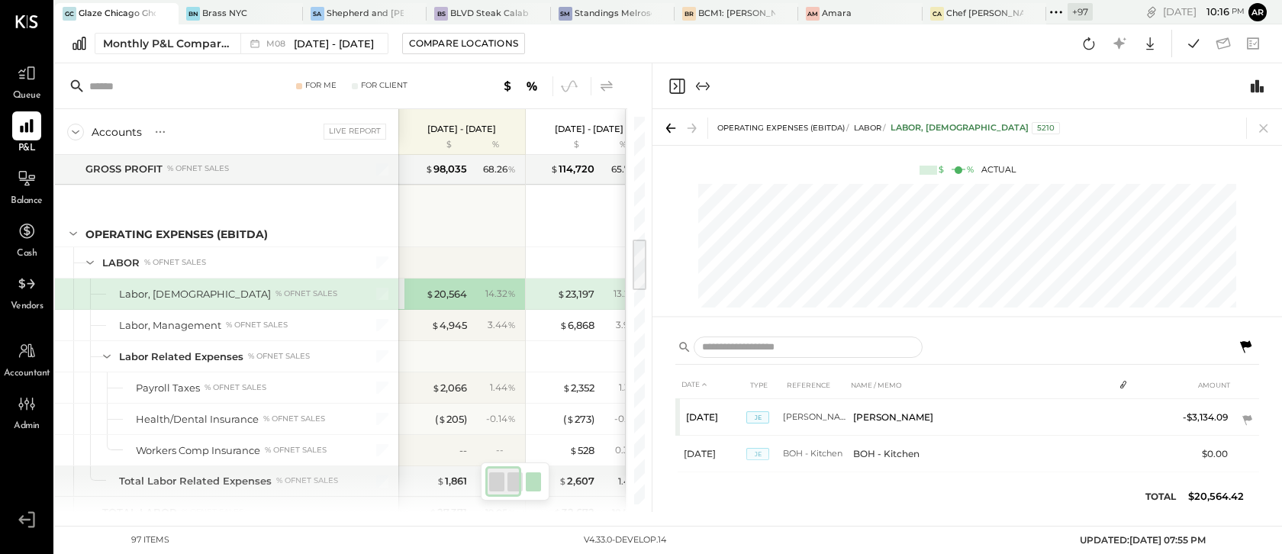
click at [605, 86] on icon at bounding box center [607, 85] width 12 height 11
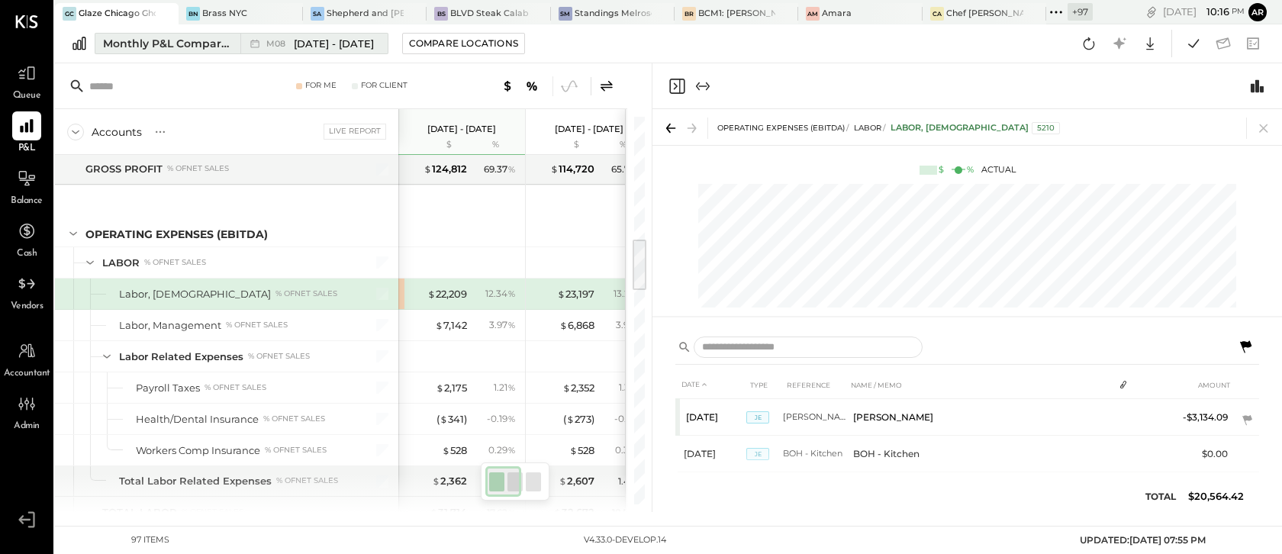
click at [277, 40] on span "M08" at bounding box center [278, 44] width 24 height 8
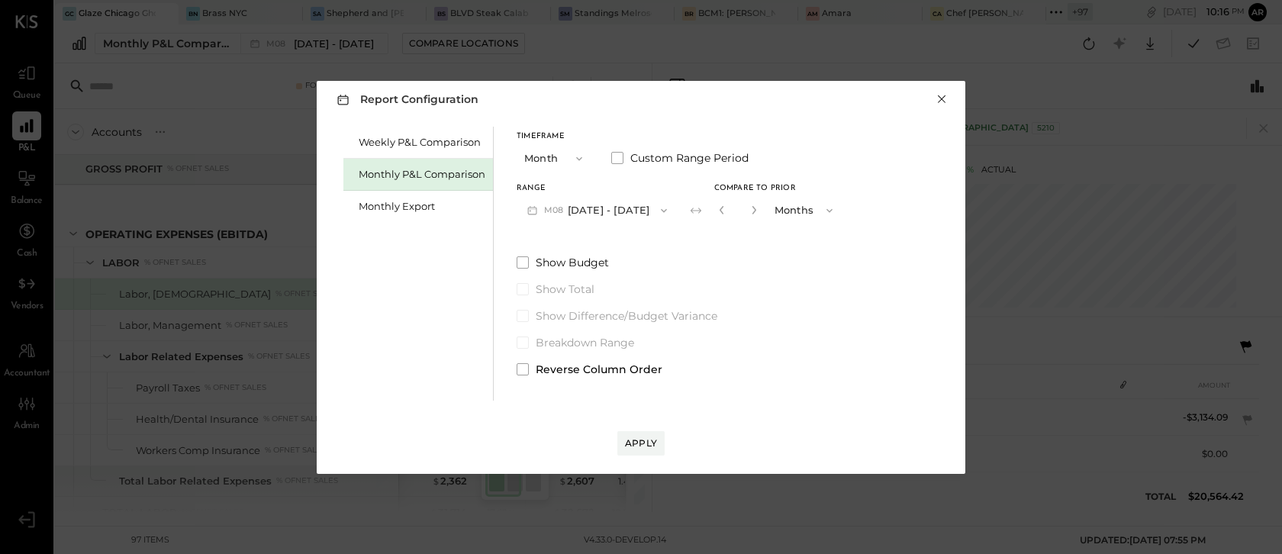
click at [940, 92] on button "×" at bounding box center [942, 99] width 14 height 15
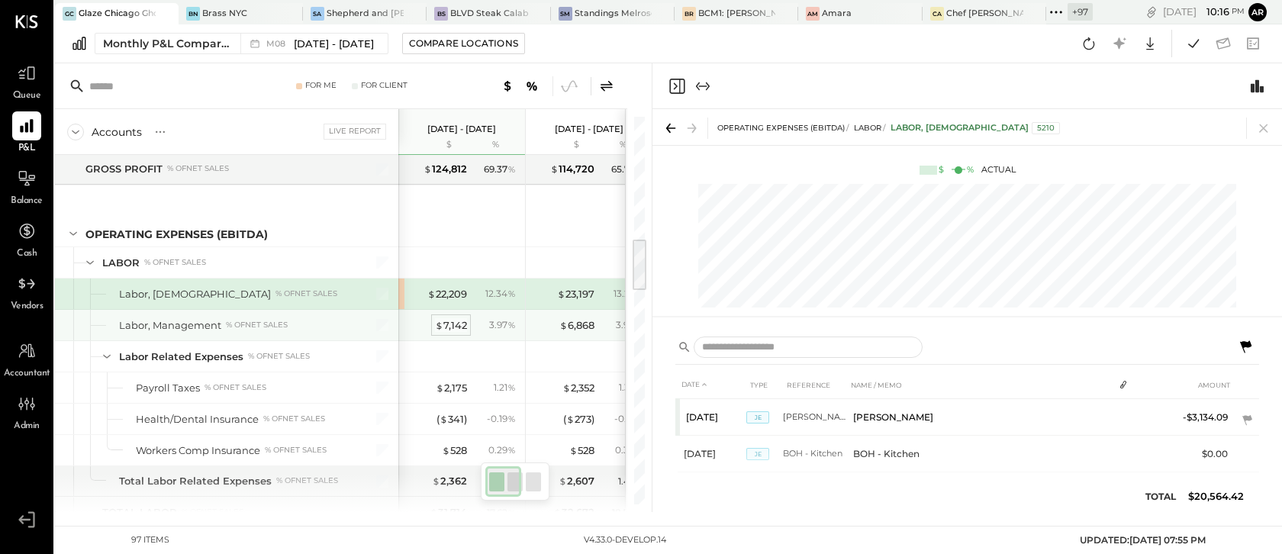
click at [450, 324] on div "$ 7,142" at bounding box center [451, 325] width 32 height 15
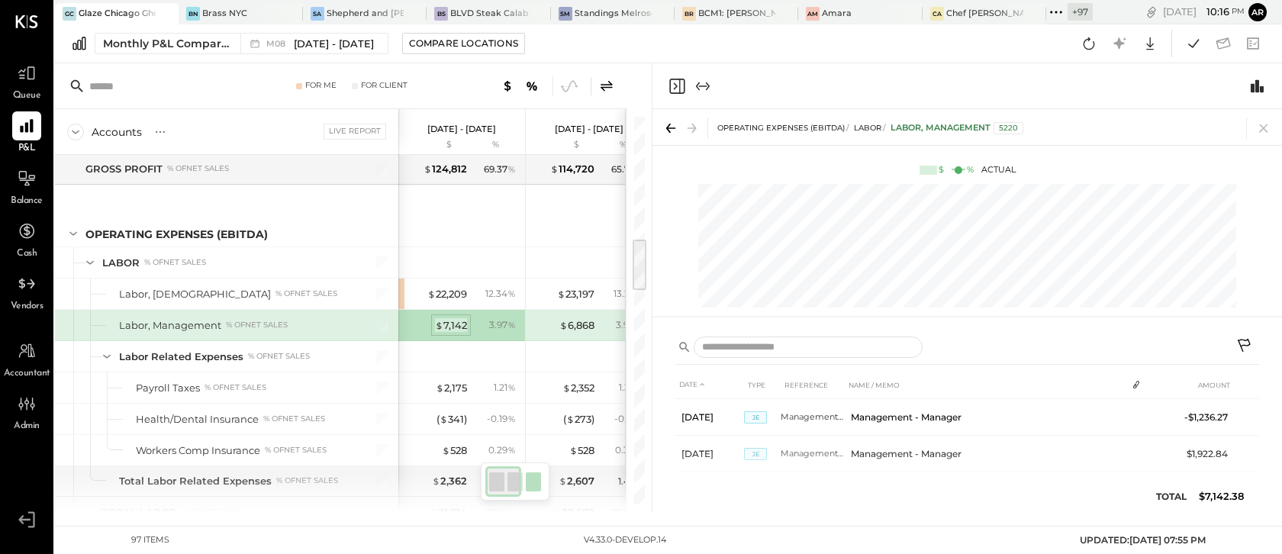
click at [460, 324] on div "$ 7,142" at bounding box center [451, 325] width 32 height 15
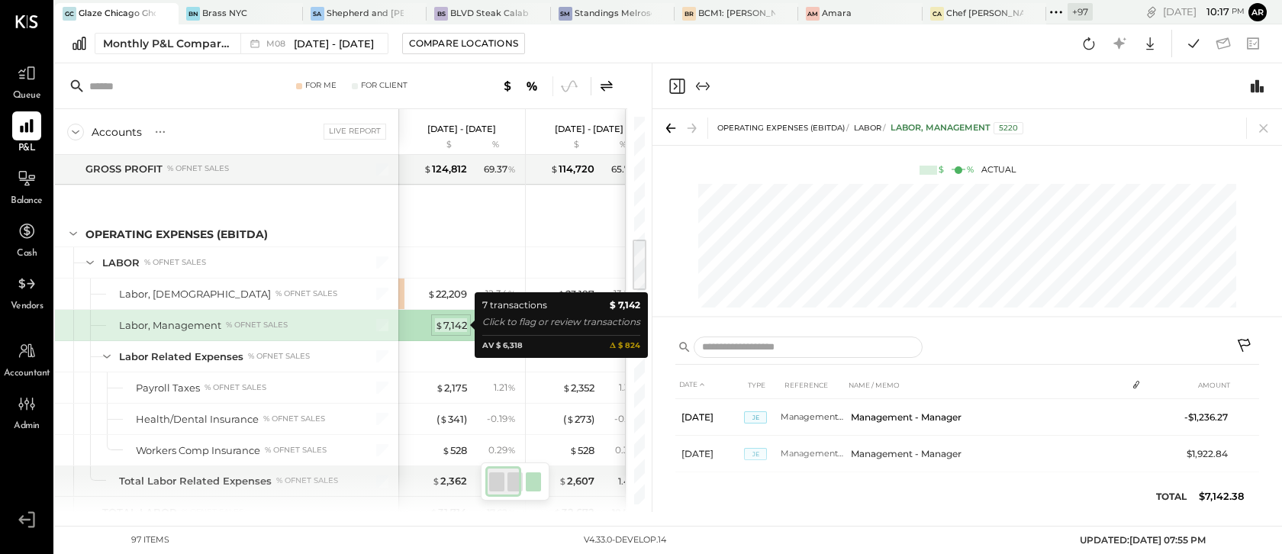
click at [458, 324] on div "$ 7,142" at bounding box center [451, 325] width 32 height 15
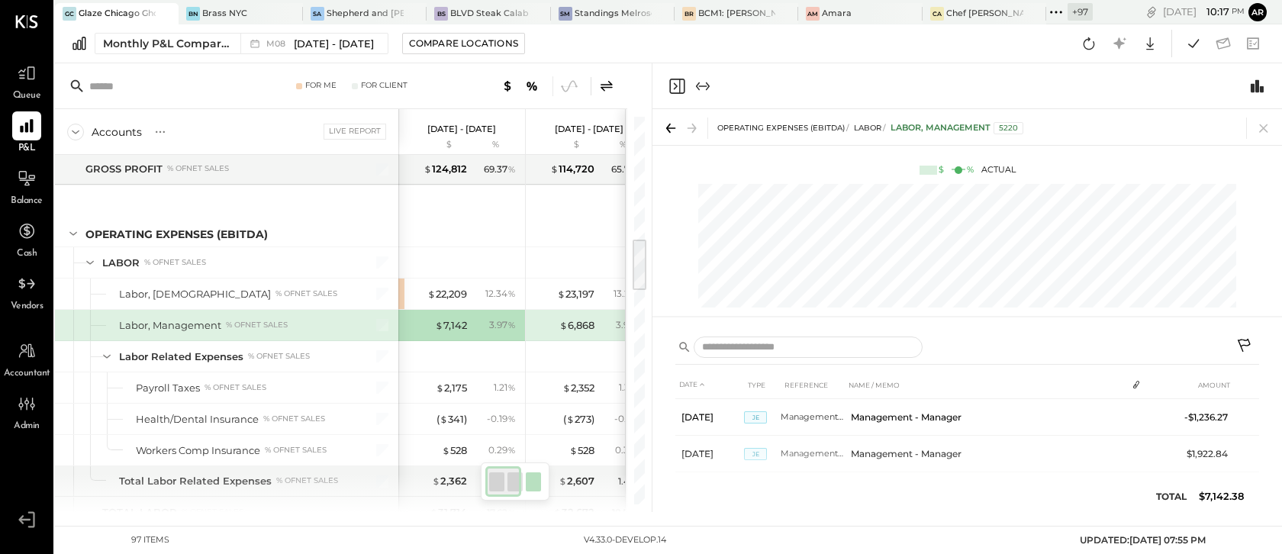
click at [1246, 346] on icon at bounding box center [1246, 347] width 18 height 18
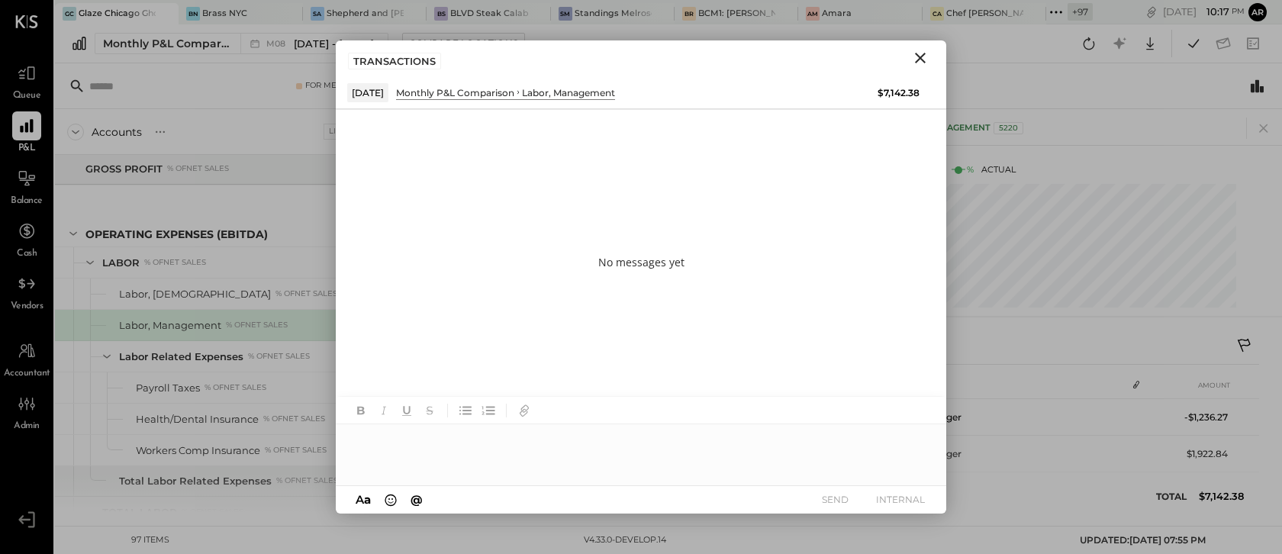
click at [518, 453] on div at bounding box center [641, 454] width 611 height 61
click at [886, 497] on button "INTERNAL" at bounding box center [900, 499] width 61 height 21
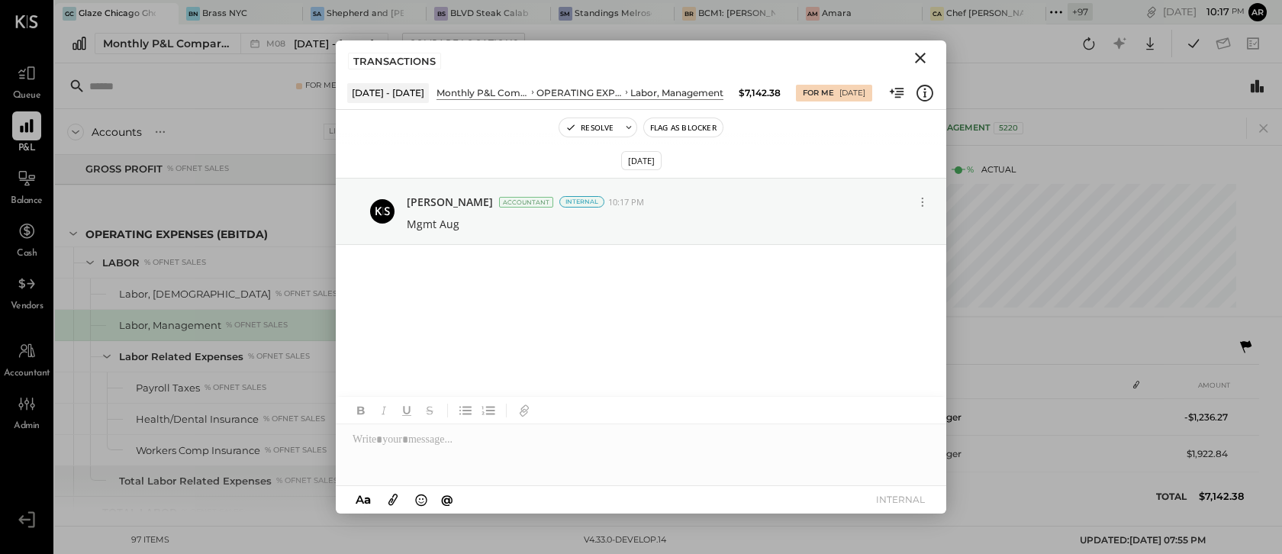
click at [922, 60] on icon "Close" at bounding box center [920, 58] width 11 height 11
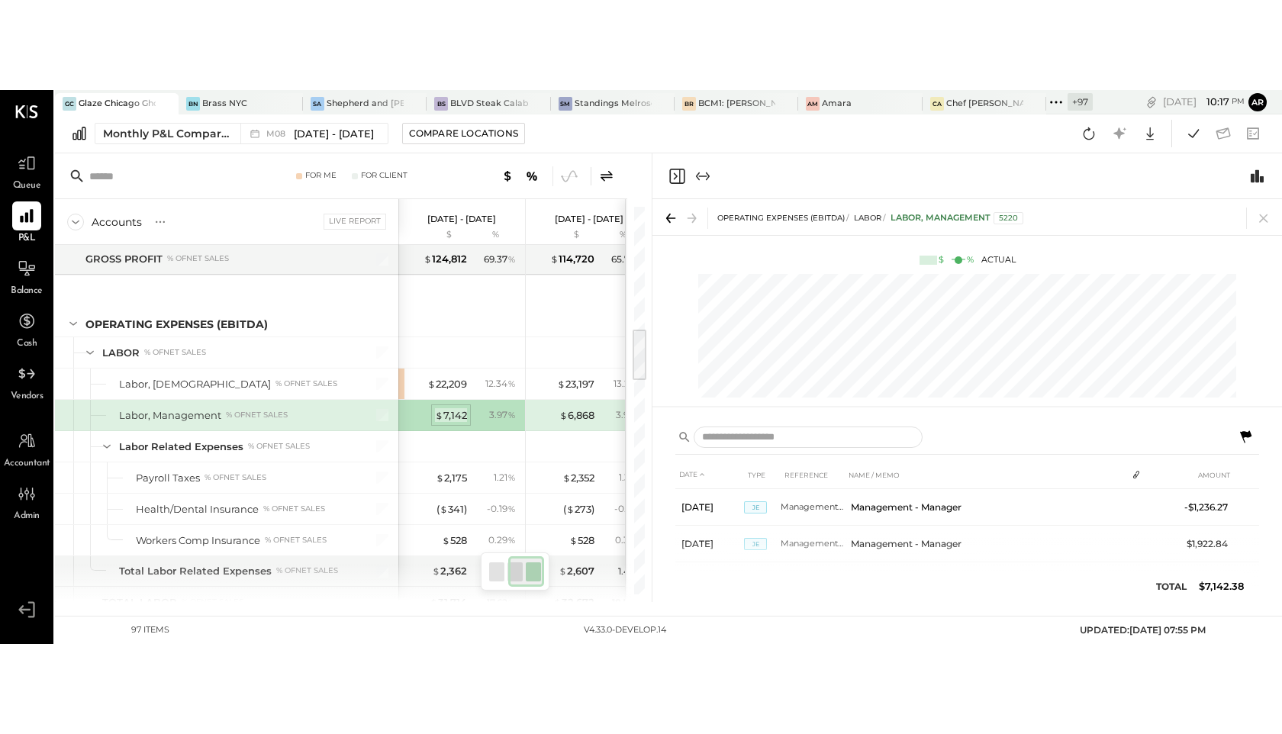
scroll to position [0, 154]
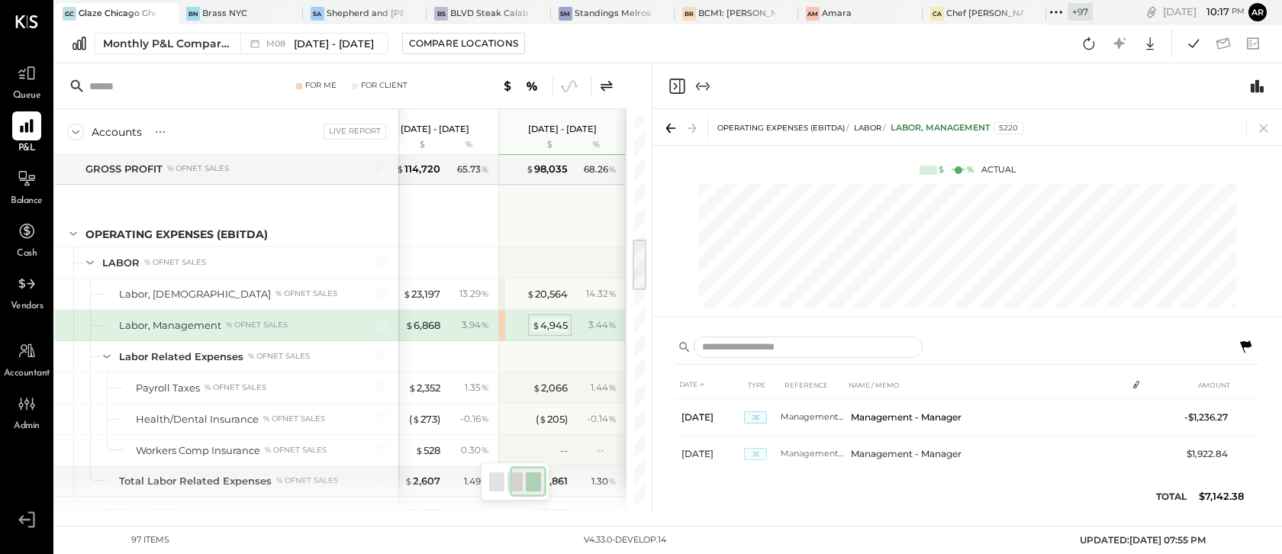
click at [553, 326] on div "$ 4,945" at bounding box center [550, 325] width 36 height 15
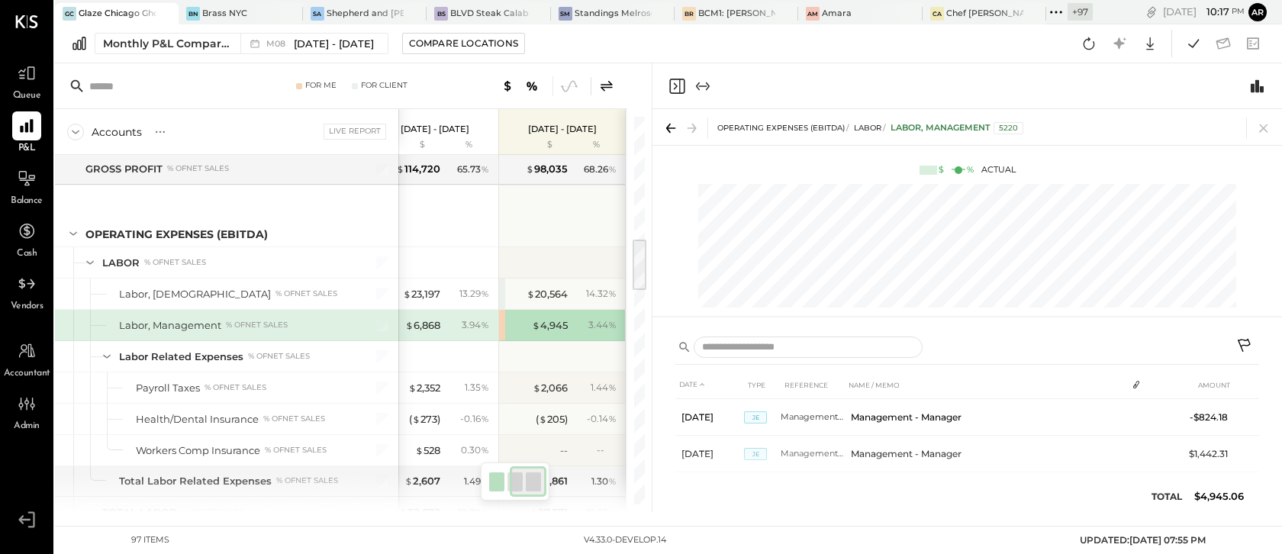
click at [1244, 347] on icon at bounding box center [1246, 347] width 18 height 18
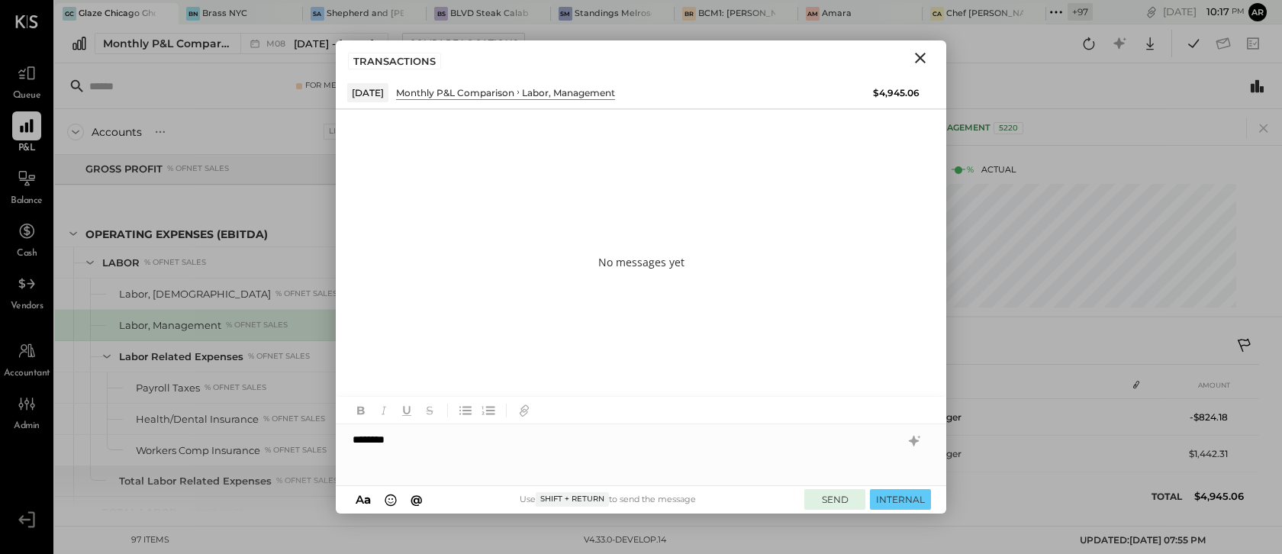
click at [844, 503] on button "SEND" at bounding box center [835, 499] width 61 height 21
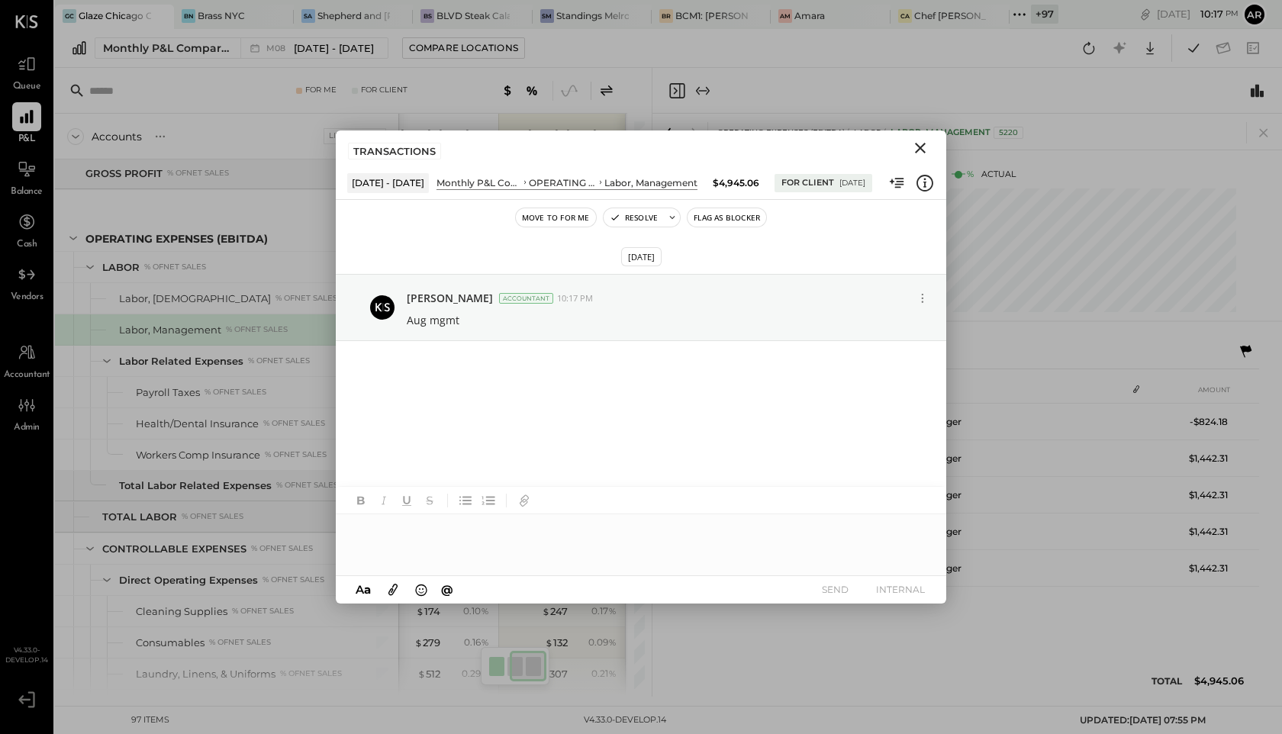
click at [926, 143] on icon "Close" at bounding box center [920, 148] width 18 height 18
